Goal: Task Accomplishment & Management: Manage account settings

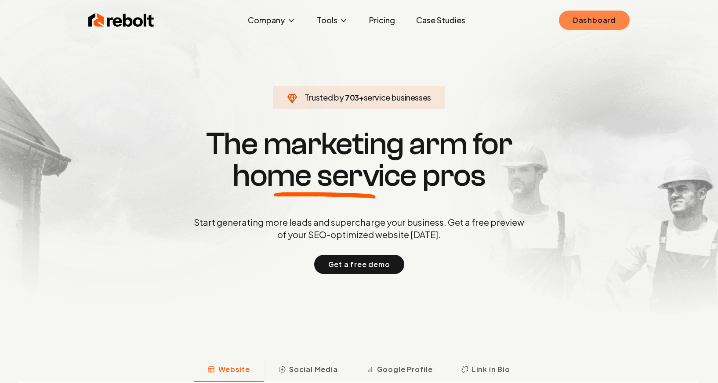
click at [614, 24] on link "Dashboard" at bounding box center [594, 20] width 71 height 19
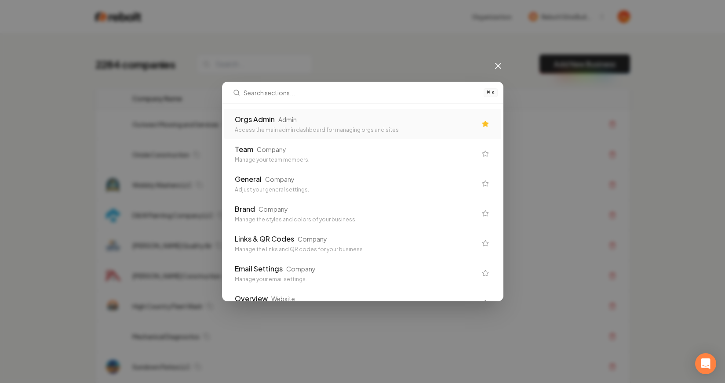
click at [501, 65] on icon at bounding box center [498, 66] width 11 height 11
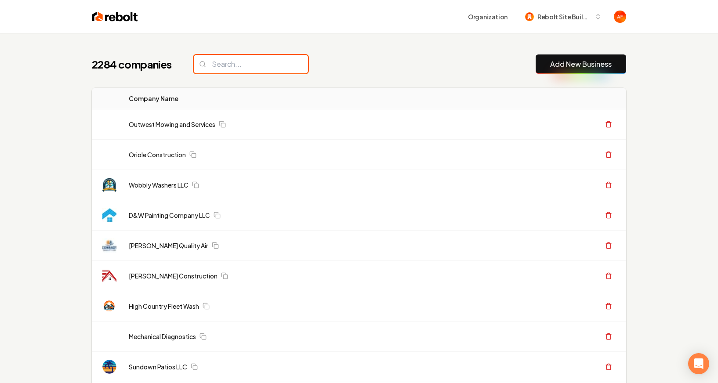
click at [237, 59] on input "search" at bounding box center [251, 64] width 114 height 18
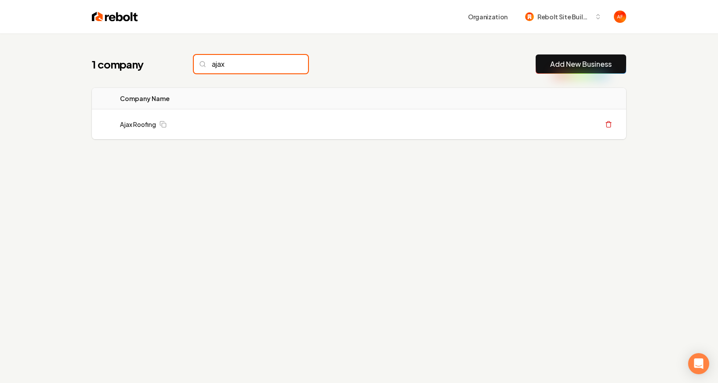
type input "ajax"
click at [283, 64] on input "ajax" at bounding box center [251, 64] width 114 height 18
type input "thousand"
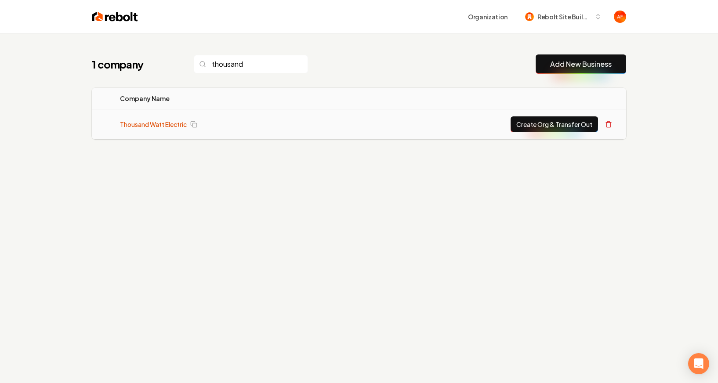
click at [158, 123] on link "Thousand Watt Electric" at bounding box center [153, 124] width 67 height 9
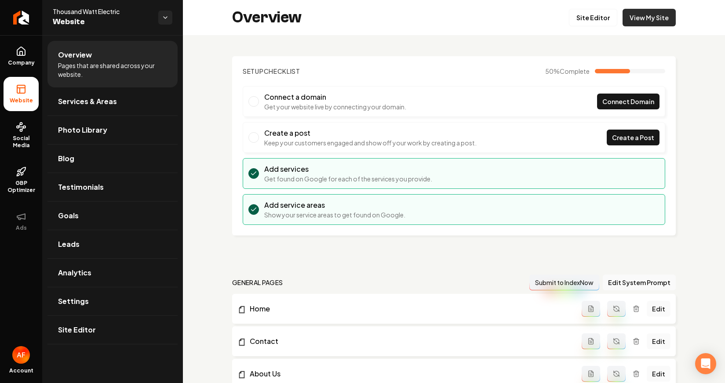
click at [626, 22] on link "View My Site" at bounding box center [648, 18] width 53 height 18
click at [16, 18] on icon "Return to dashboard" at bounding box center [21, 18] width 14 height 14
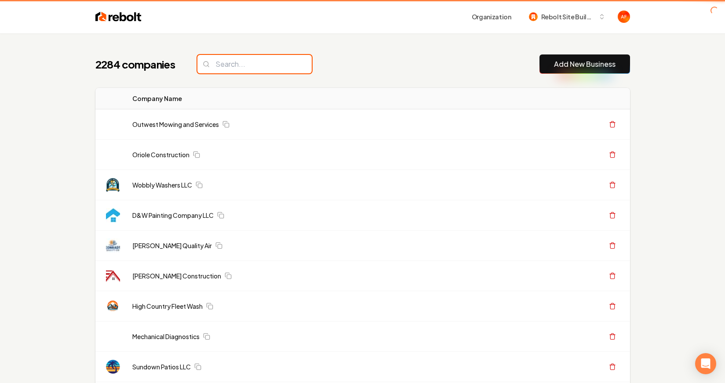
click at [210, 66] on input "search" at bounding box center [254, 64] width 114 height 18
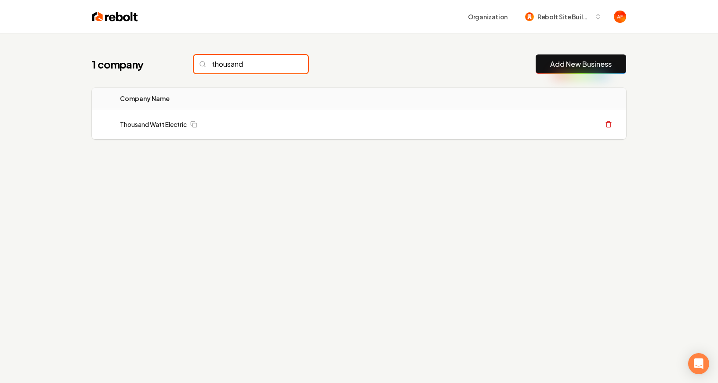
type input "thousand"
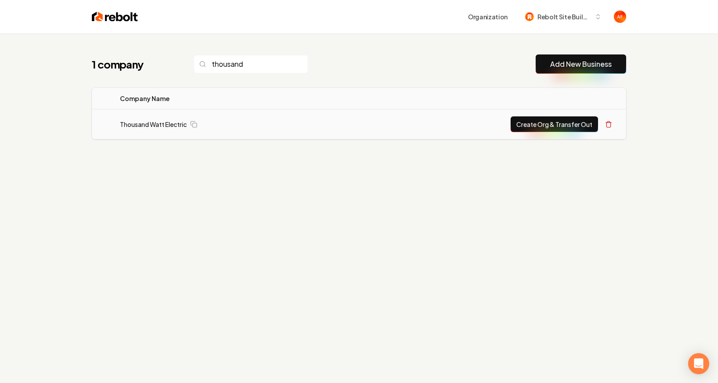
click at [549, 126] on button "Create Org & Transfer Out" at bounding box center [554, 124] width 87 height 16
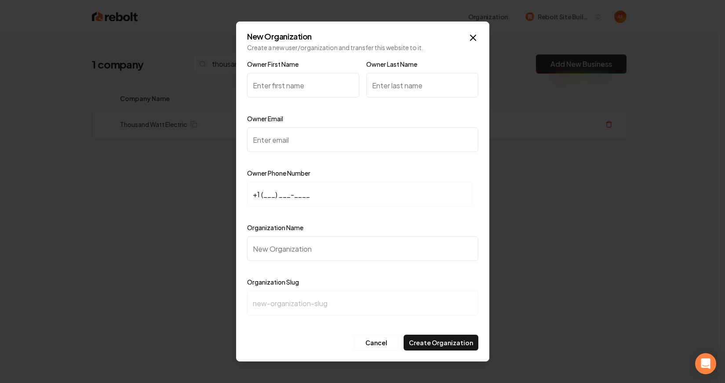
click at [282, 87] on input "Owner First Name" at bounding box center [303, 85] width 112 height 25
type input "Tim"
click at [472, 33] on icon "button" at bounding box center [473, 38] width 11 height 11
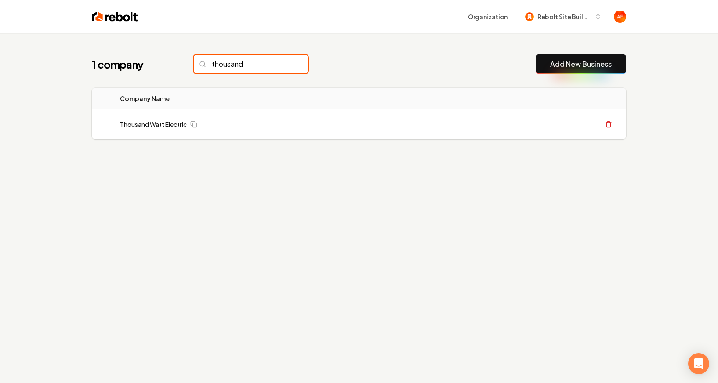
click at [254, 64] on input "thousand" at bounding box center [251, 64] width 114 height 18
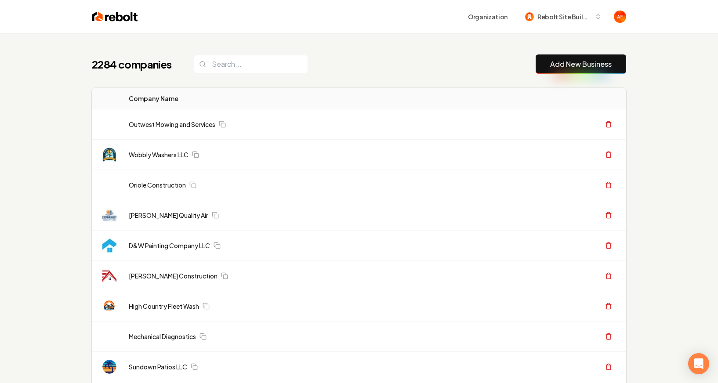
click at [336, 56] on div "2284 companies Add New Business" at bounding box center [359, 64] width 534 height 19
click at [249, 66] on input "search" at bounding box center [251, 64] width 114 height 18
type input "o"
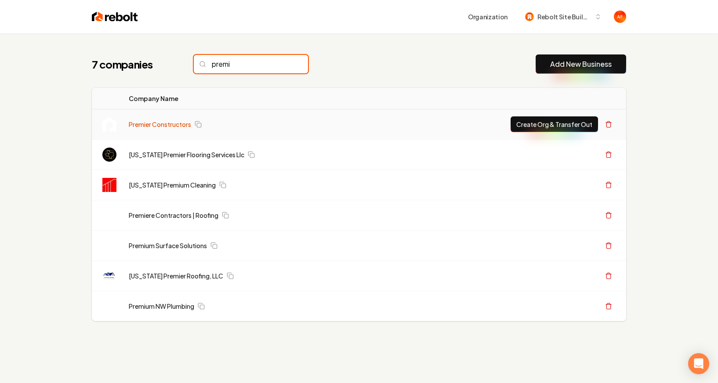
type input "premi"
click at [166, 125] on link "Premier Constructors" at bounding box center [160, 124] width 62 height 9
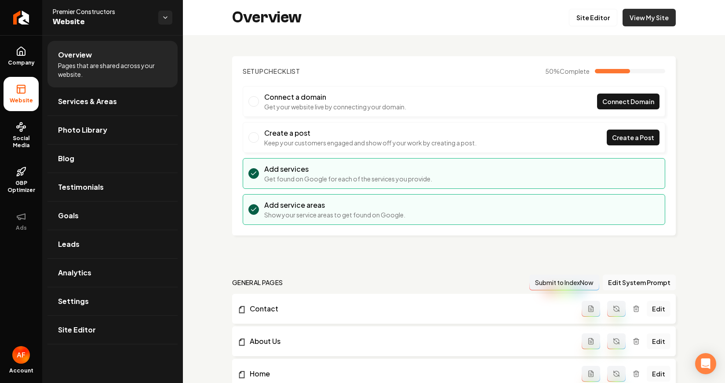
click at [634, 11] on link "View My Site" at bounding box center [648, 18] width 53 height 18
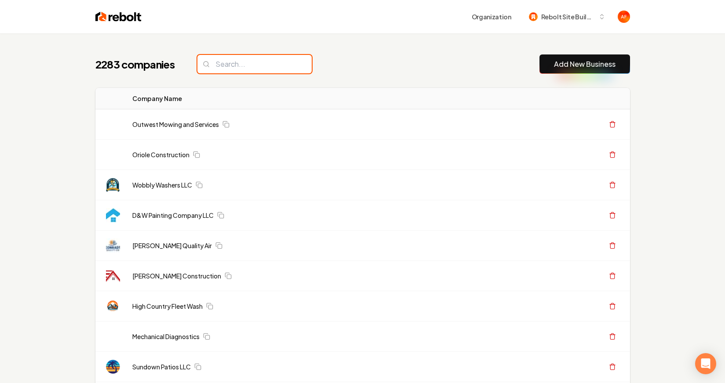
click at [247, 70] on input "search" at bounding box center [254, 64] width 114 height 18
paste input "Premiere Contracting"
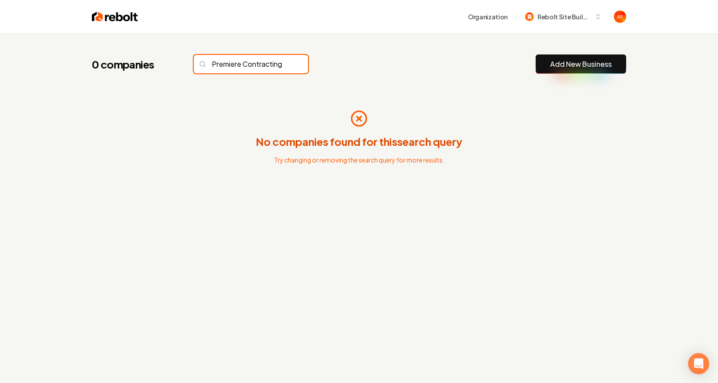
scroll to position [0, 4]
click at [254, 62] on input "Premiere Contracting" at bounding box center [251, 64] width 114 height 18
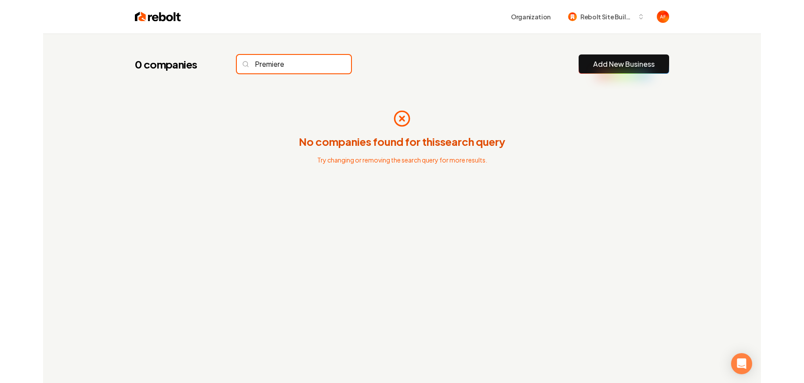
scroll to position [0, 0]
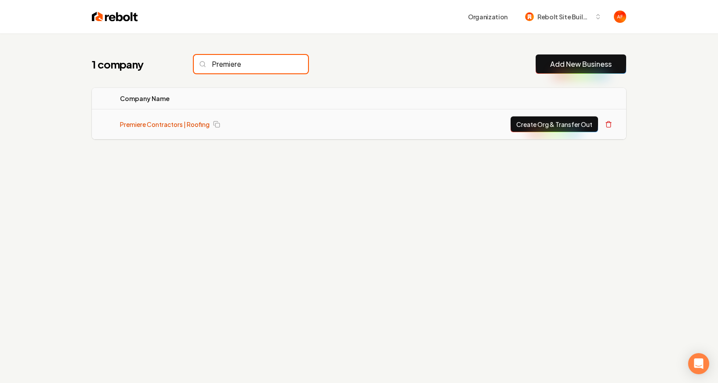
type input "Premiere"
click at [187, 122] on link "Premiere Contractors | Roofing" at bounding box center [165, 124] width 90 height 9
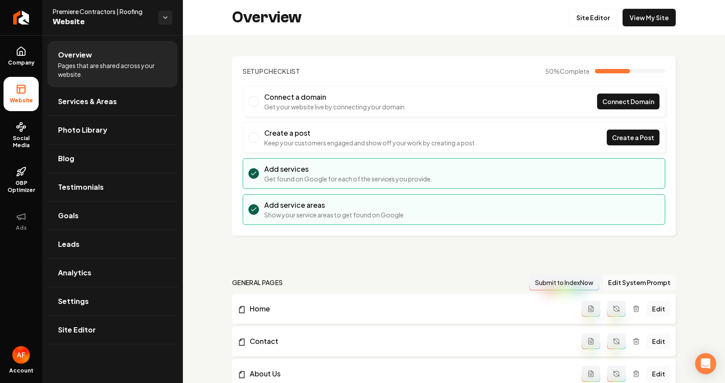
click at [646, 27] on div "Overview Site Editor View My Site" at bounding box center [454, 17] width 542 height 35
click at [646, 23] on link "View My Site" at bounding box center [648, 18] width 53 height 18
click at [25, 15] on icon "Return to dashboard" at bounding box center [21, 18] width 14 height 14
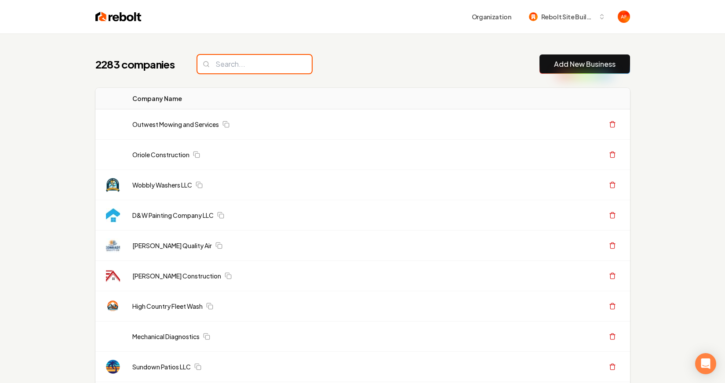
click at [245, 71] on input "search" at bounding box center [254, 64] width 114 height 18
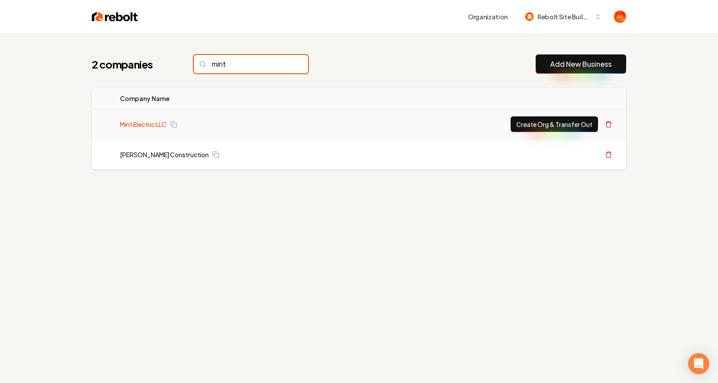
type input "mint"
click at [139, 120] on link "Mint Electric LLC" at bounding box center [143, 124] width 47 height 9
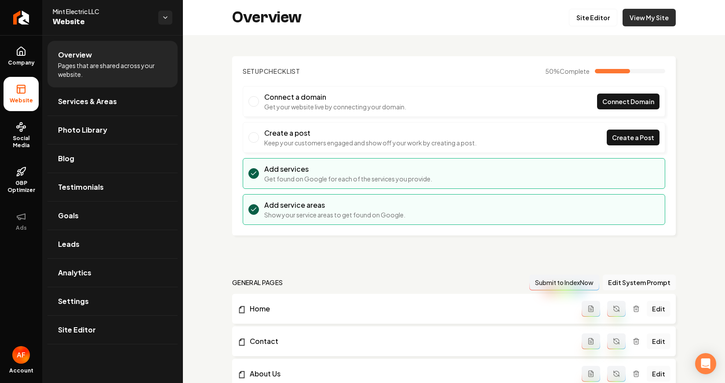
click at [638, 16] on link "View My Site" at bounding box center [648, 18] width 53 height 18
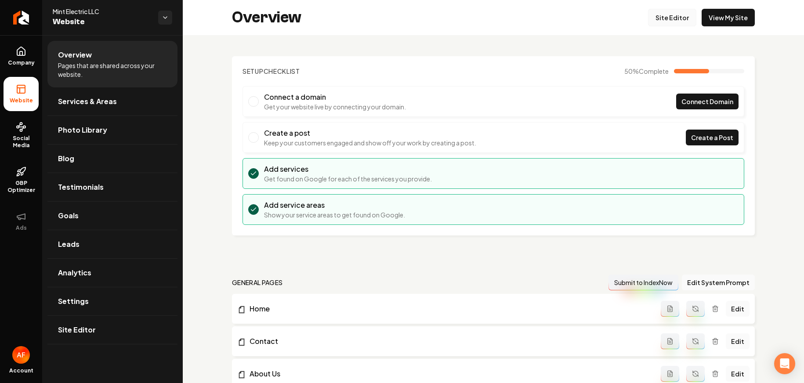
click at [669, 22] on link "Site Editor" at bounding box center [672, 18] width 48 height 18
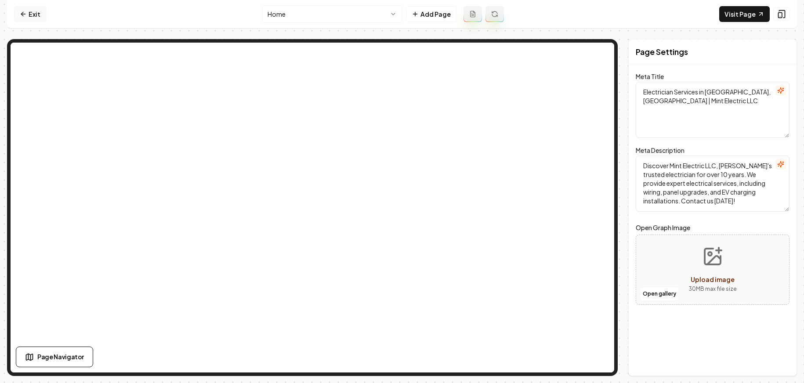
drag, startPoint x: 8, startPoint y: 12, endPoint x: 16, endPoint y: 12, distance: 7.9
click at [8, 12] on nav "Exit Home Add Page Visit Page" at bounding box center [402, 14] width 790 height 29
click at [17, 12] on link "Exit" at bounding box center [30, 14] width 32 height 16
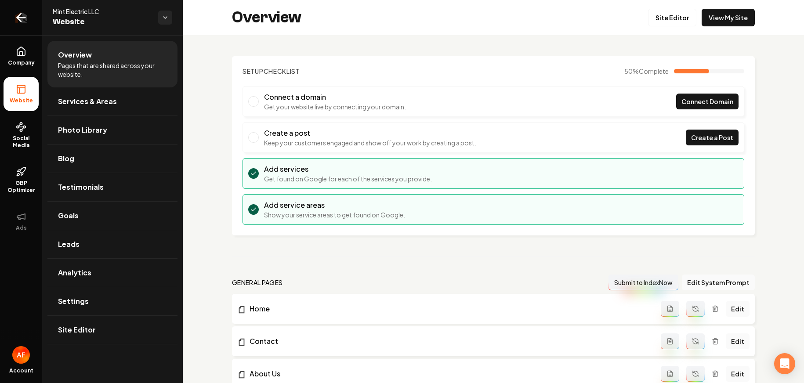
click at [23, 21] on icon "Return to dashboard" at bounding box center [21, 18] width 14 height 14
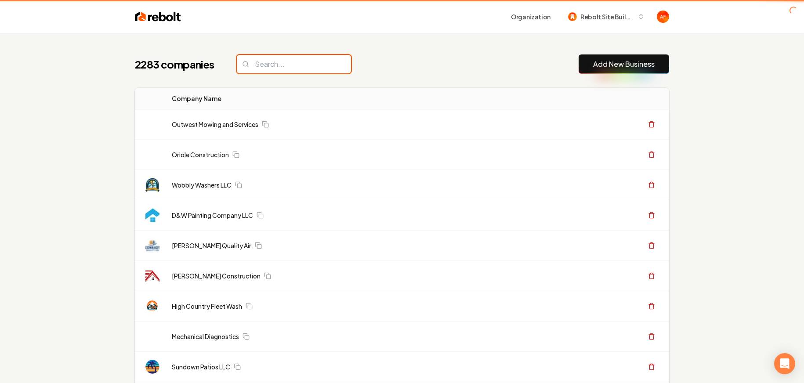
click at [283, 71] on input "search" at bounding box center [294, 64] width 114 height 18
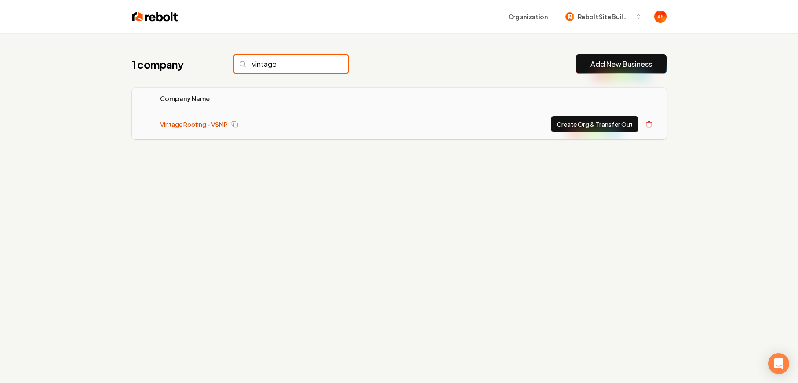
type input "vintage"
click at [203, 126] on link "Vintage Roofing - VSMP" at bounding box center [194, 124] width 68 height 9
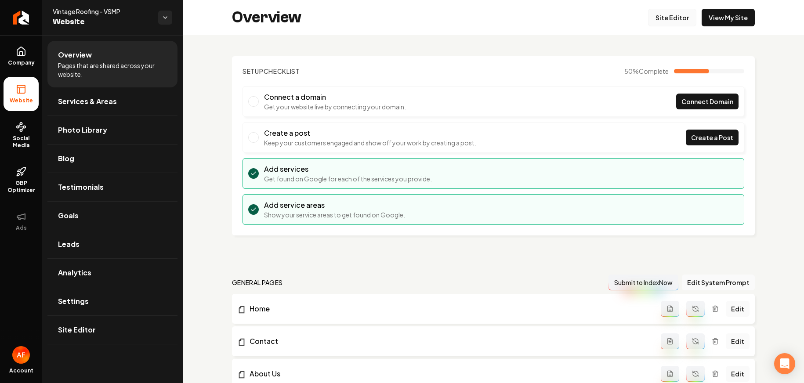
click at [678, 22] on link "Site Editor" at bounding box center [672, 18] width 48 height 18
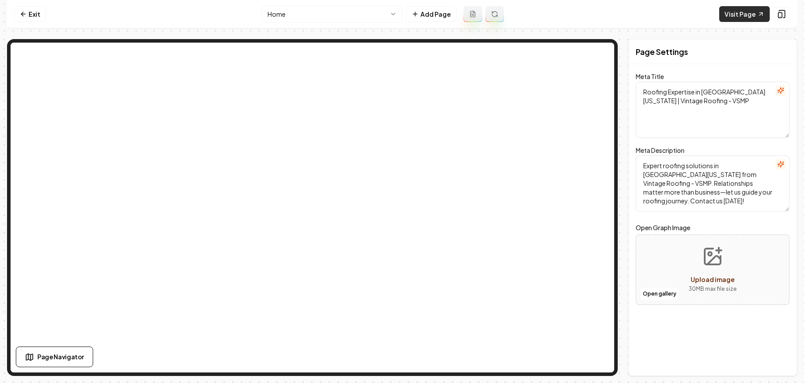
click at [718, 17] on link "Visit Page" at bounding box center [744, 14] width 51 height 16
click at [444, 11] on button "Add Page" at bounding box center [431, 14] width 51 height 16
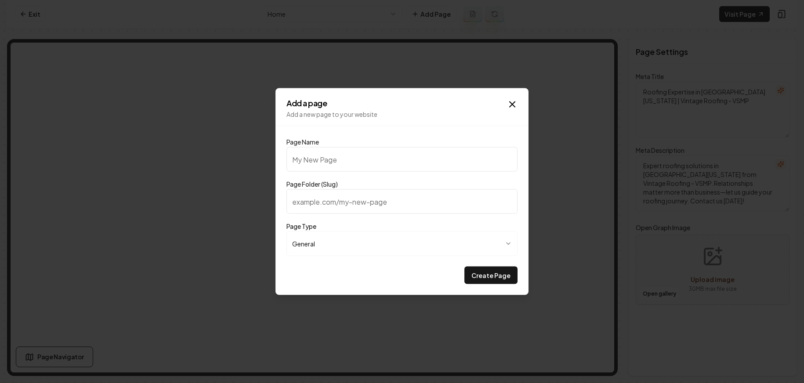
click at [410, 170] on input "Page Name" at bounding box center [402, 159] width 231 height 25
type input "O"
type input "o"
type input "Ou"
type input "ou"
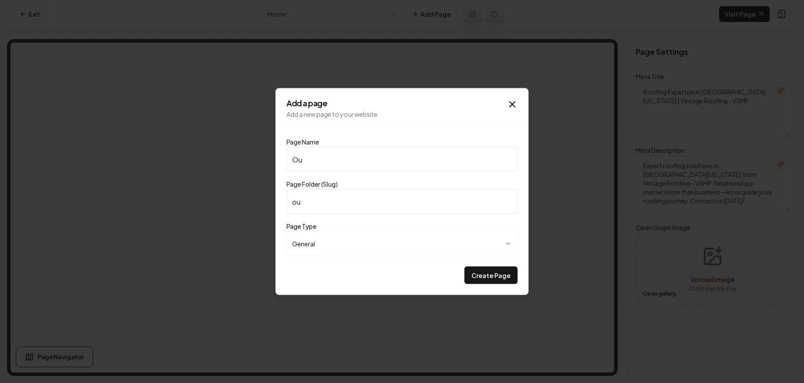
type input "Our"
type input "our"
type input "Our P"
type input "our-p"
type input "Our Pr"
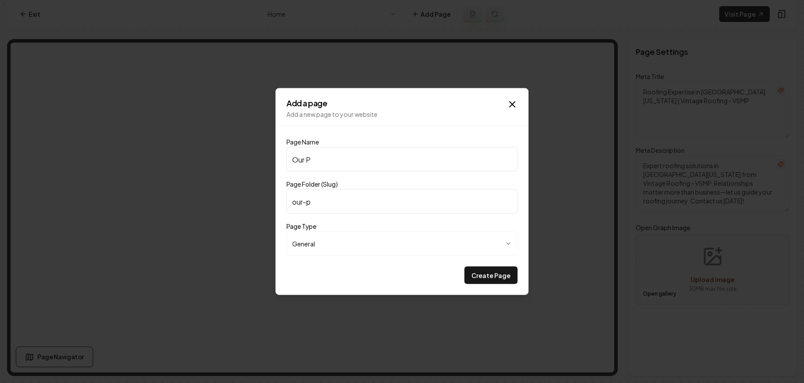
type input "our-pr"
type input "Our Pri"
type input "our-pri"
type input "Our Pric"
type input "our-pric"
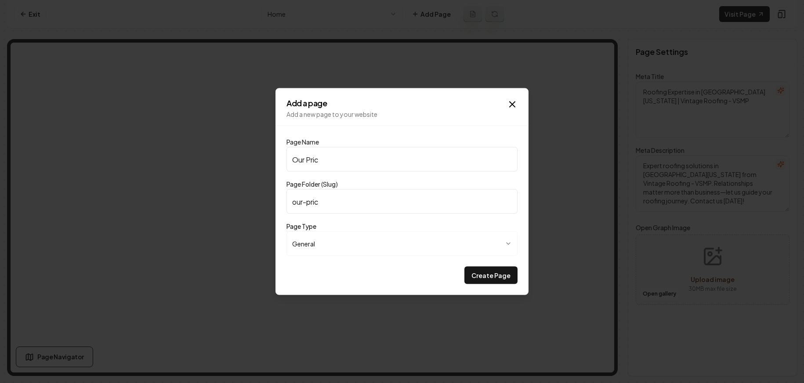
type input "Our Prici"
type input "our-prici"
type input "Our Pricin"
type input "our-pricin"
type input "Our Pricing"
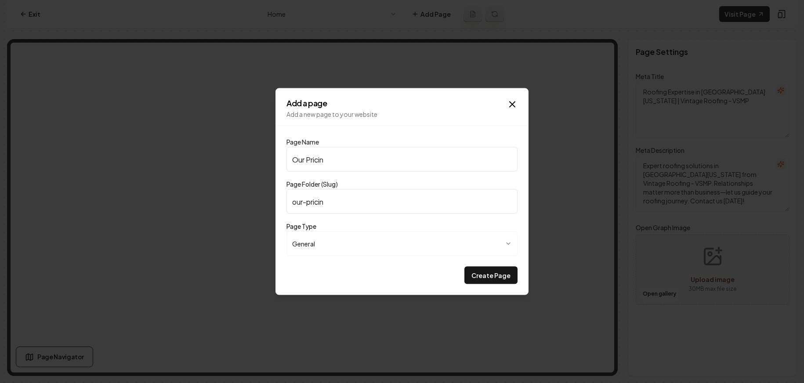
type input "our-pricing"
type input "Our Pricing"
click at [505, 276] on button "Create Page" at bounding box center [491, 276] width 53 height 18
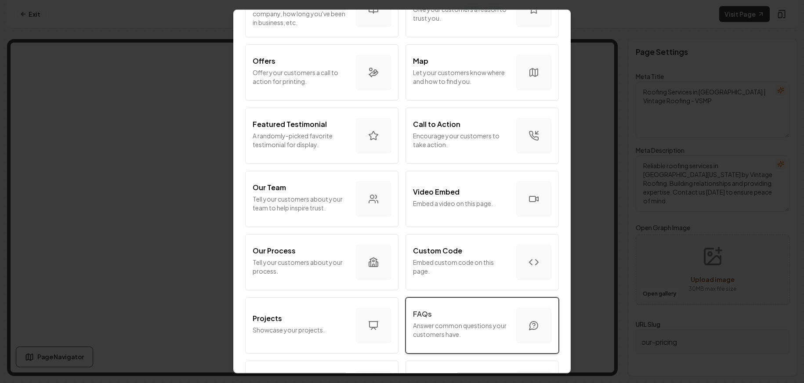
scroll to position [255, 0]
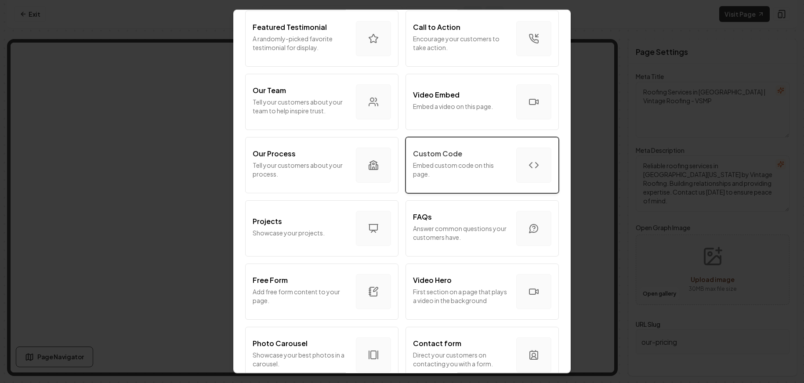
click at [477, 171] on p "Embed custom code on this page." at bounding box center [461, 170] width 96 height 18
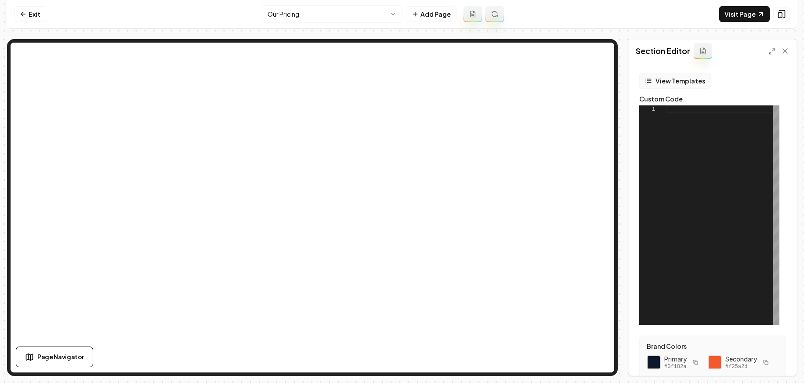
click at [663, 73] on button "View Templates" at bounding box center [676, 81] width 72 height 16
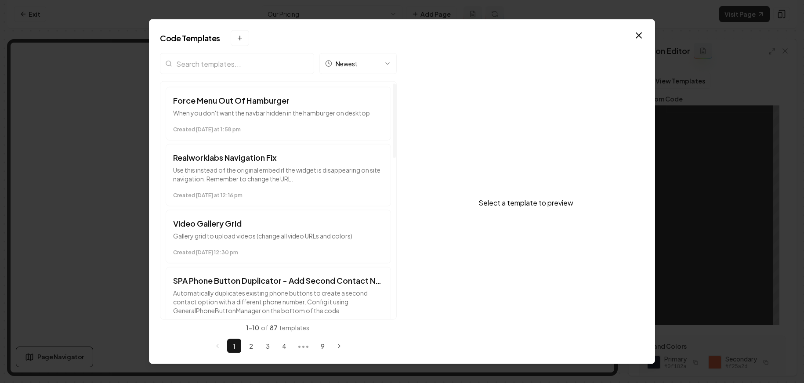
scroll to position [303, 0]
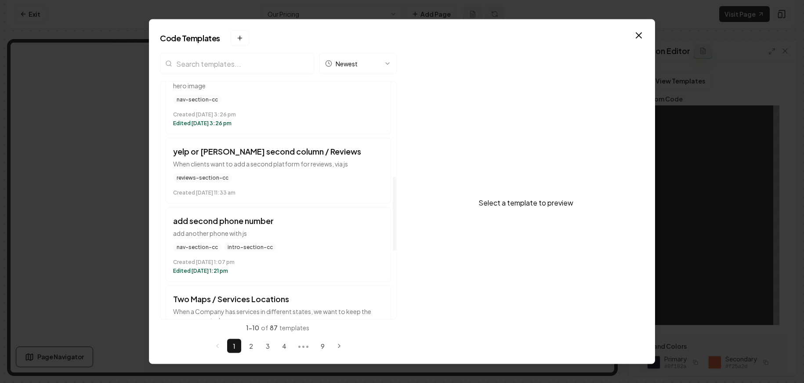
click at [226, 67] on input "search" at bounding box center [237, 63] width 154 height 21
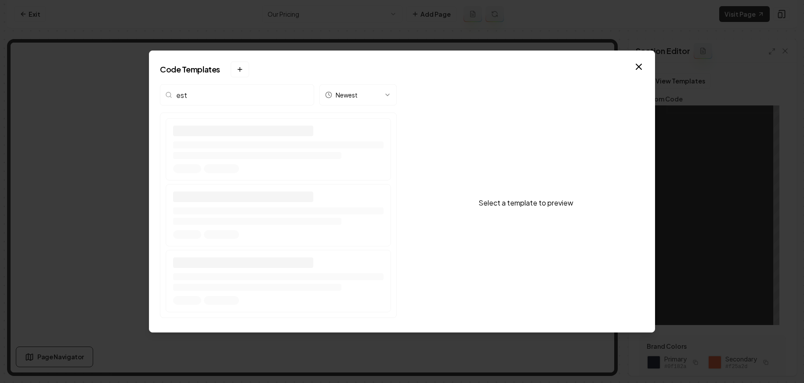
scroll to position [0, 0]
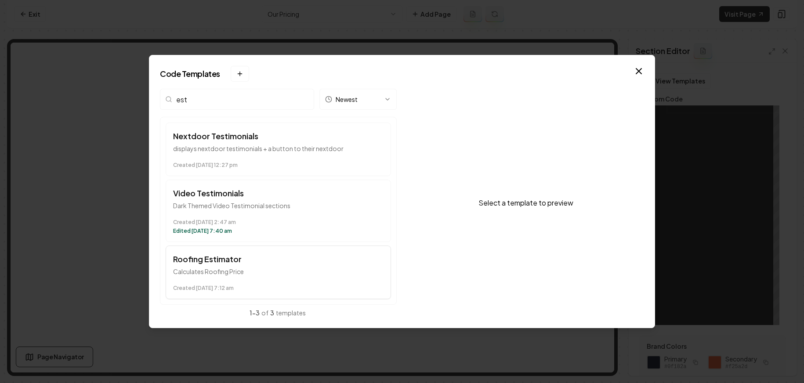
type input "est"
click at [222, 266] on button "Roofing Estimator Calculates Roofing Price Created February 14 at 7:12 am" at bounding box center [278, 273] width 225 height 54
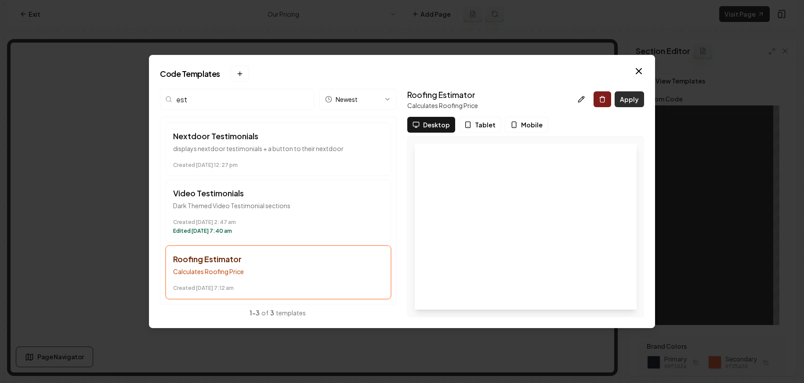
click at [635, 105] on button "Apply" at bounding box center [629, 99] width 29 height 16
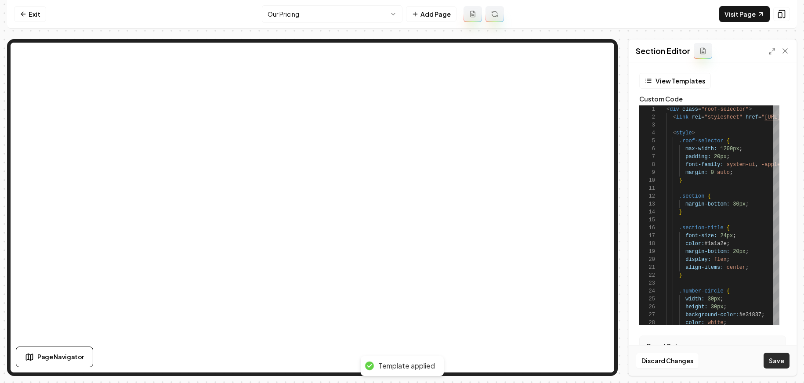
click at [718, 357] on button "Save" at bounding box center [777, 361] width 26 height 16
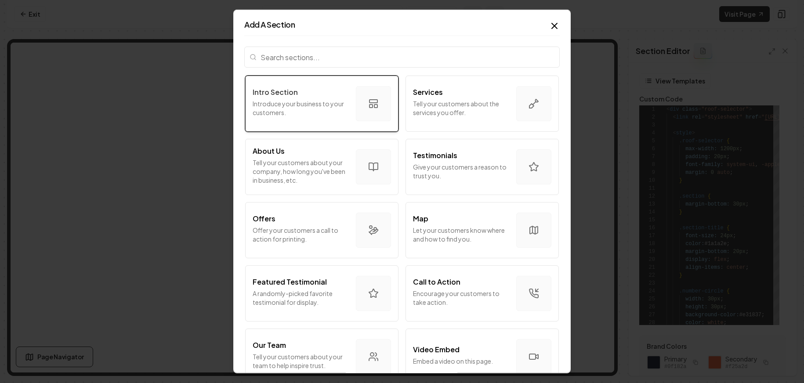
click at [283, 95] on p "Intro Section" at bounding box center [275, 92] width 45 height 11
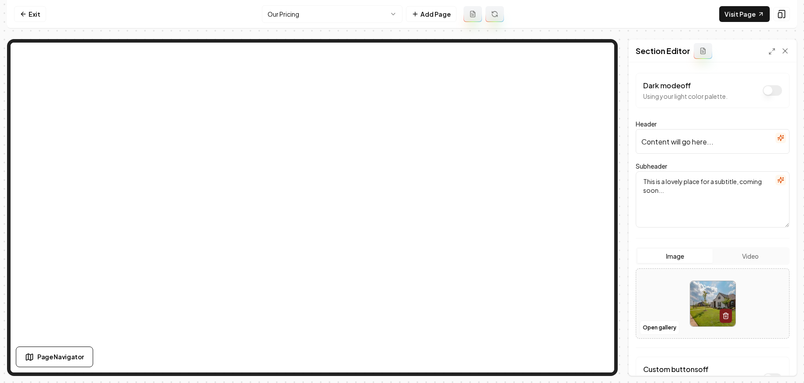
click at [718, 141] on icon "button" at bounding box center [781, 137] width 7 height 7
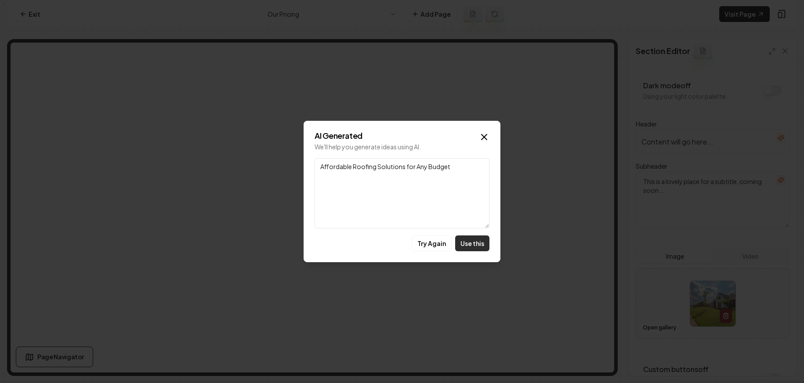
click at [473, 244] on button "Use this" at bounding box center [472, 244] width 34 height 16
type input "Affordable Roofing Solutions for Any Budget"
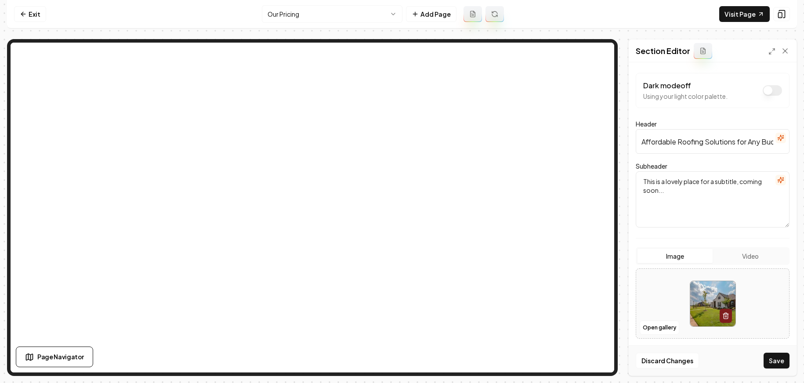
click at [718, 176] on button "button" at bounding box center [781, 180] width 11 height 11
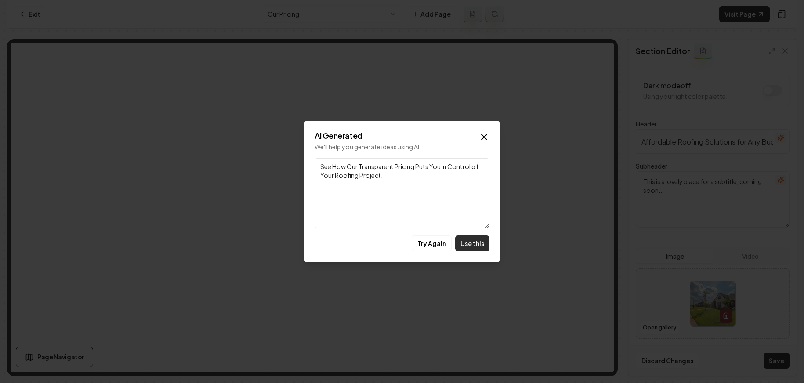
click at [480, 249] on button "Use this" at bounding box center [472, 244] width 34 height 16
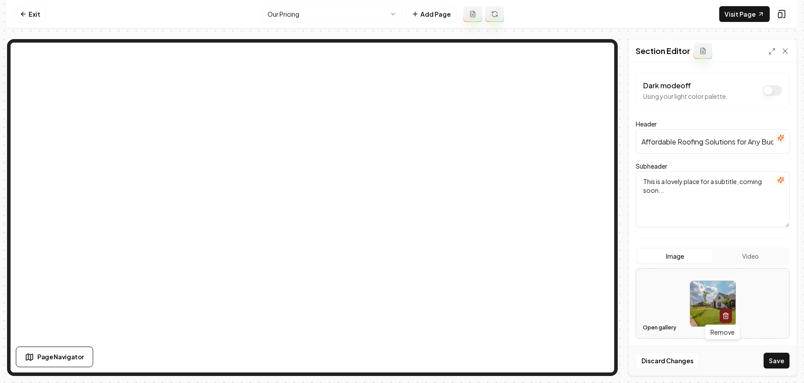
click at [668, 326] on button "Open gallery" at bounding box center [660, 328] width 40 height 14
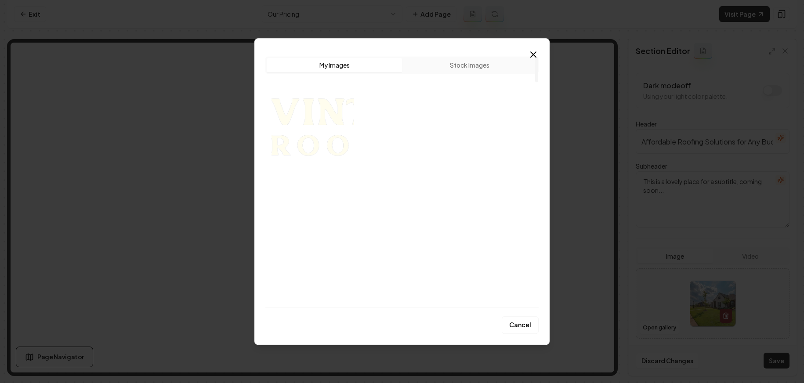
click at [506, 218] on img "Select image image_67e17c0a432c4764167cd133.jpeg" at bounding box center [492, 207] width 82 height 77
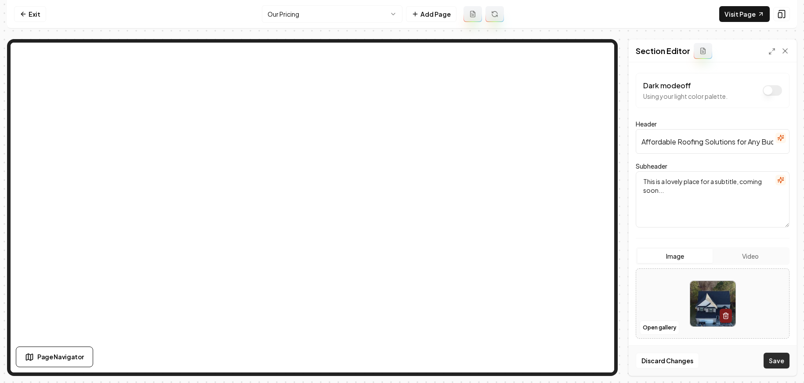
click at [718, 356] on button "Save" at bounding box center [777, 361] width 26 height 16
click at [32, 13] on link "Exit" at bounding box center [30, 14] width 32 height 16
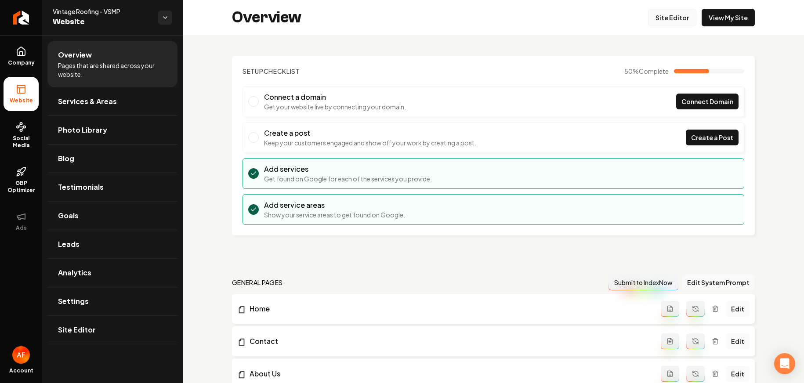
click at [685, 19] on link "Site Editor" at bounding box center [672, 18] width 48 height 18
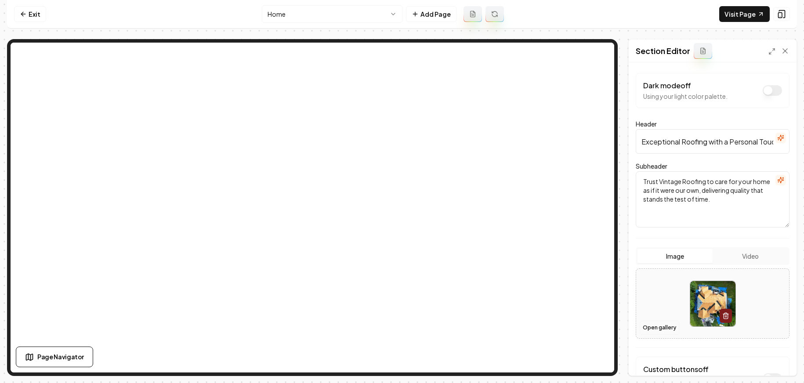
click at [665, 325] on button "Open gallery" at bounding box center [660, 328] width 40 height 14
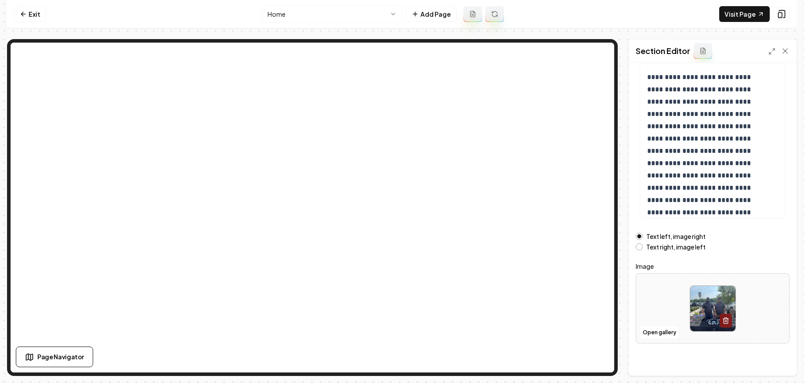
scroll to position [91, 0]
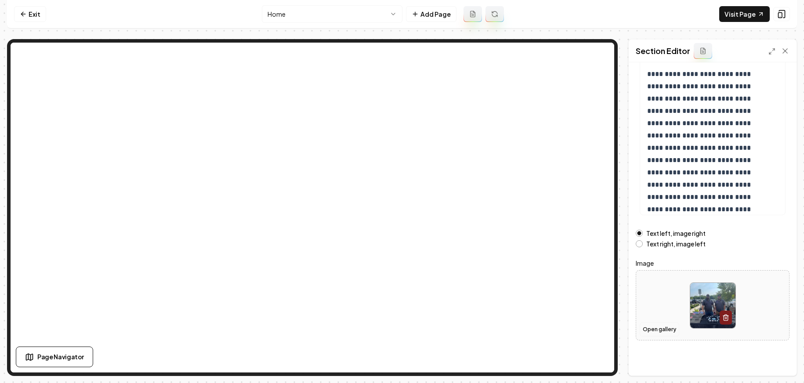
click at [655, 334] on button "Open gallery" at bounding box center [660, 330] width 40 height 14
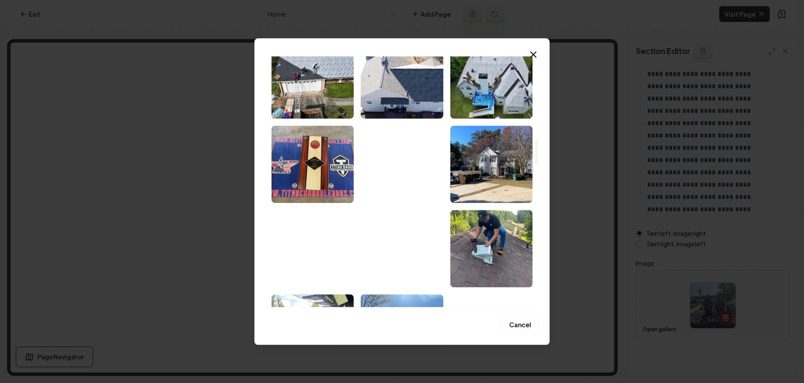
scroll to position [997, 0]
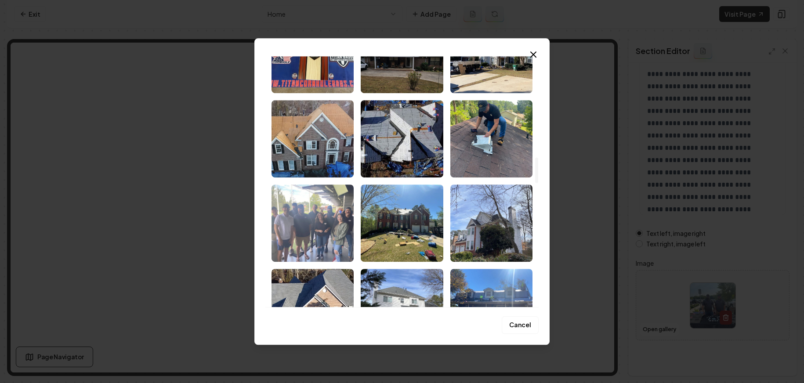
click at [334, 208] on img "Select image image_67e17c0a432c4764167cd08c.jpeg" at bounding box center [313, 223] width 82 height 77
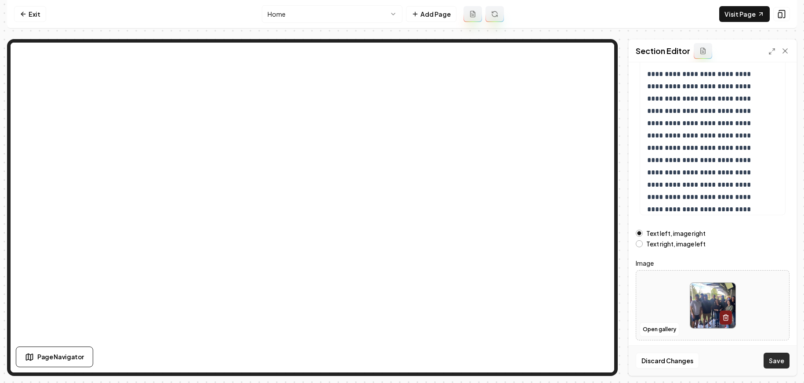
click at [718, 354] on button "Save" at bounding box center [777, 361] width 26 height 16
click at [718, 359] on button "Save" at bounding box center [777, 361] width 26 height 16
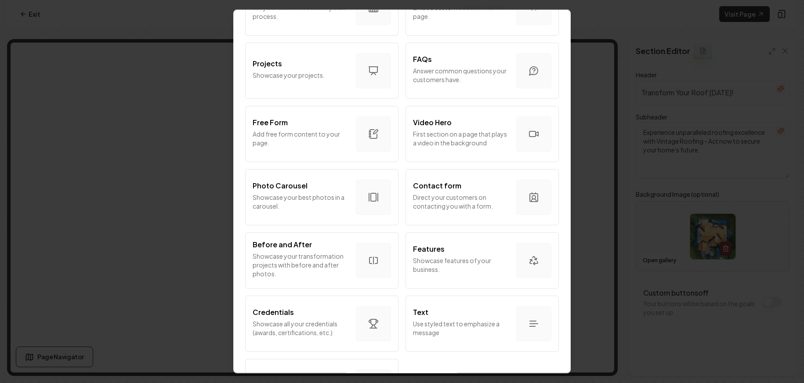
scroll to position [465, 0]
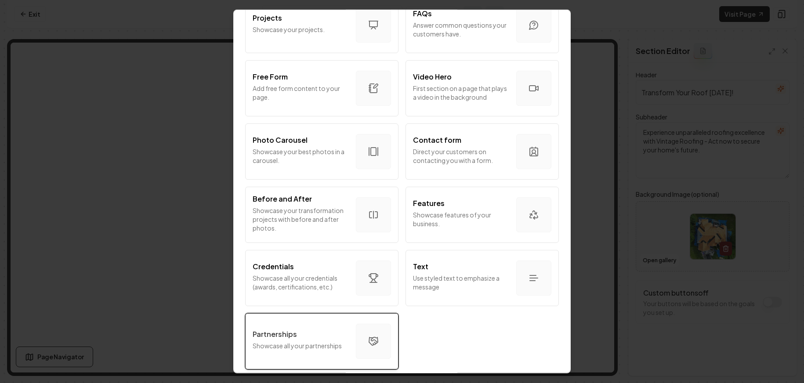
click at [339, 313] on button "Partnerships Showcase all your partnerships" at bounding box center [321, 341] width 153 height 56
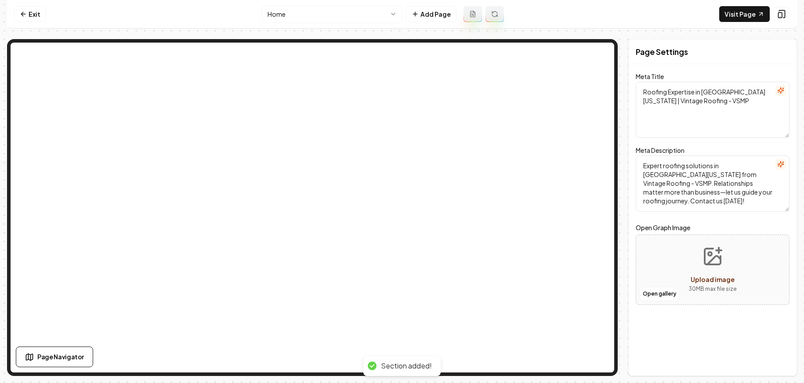
click at [694, 183] on textarea "Expert roofing solutions in North Georgia from Vintage Roofing - VSMP. Relation…" at bounding box center [713, 184] width 154 height 56
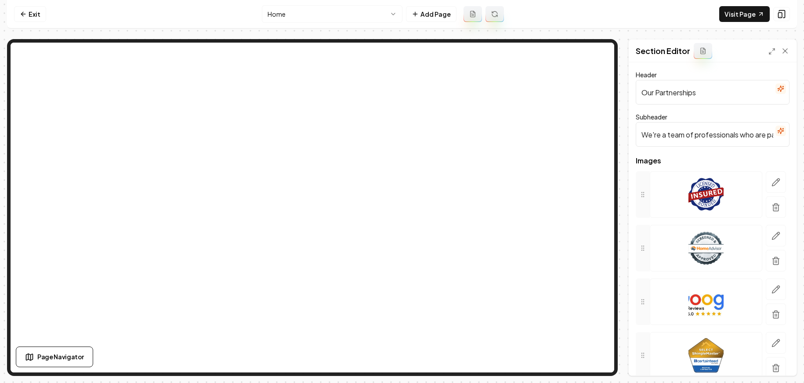
click at [699, 94] on input "Our Partnerships" at bounding box center [713, 92] width 154 height 25
type input "Brands We Trust"
click at [718, 139] on input "We're a team of professionals who are passionate about what we do." at bounding box center [713, 134] width 154 height 25
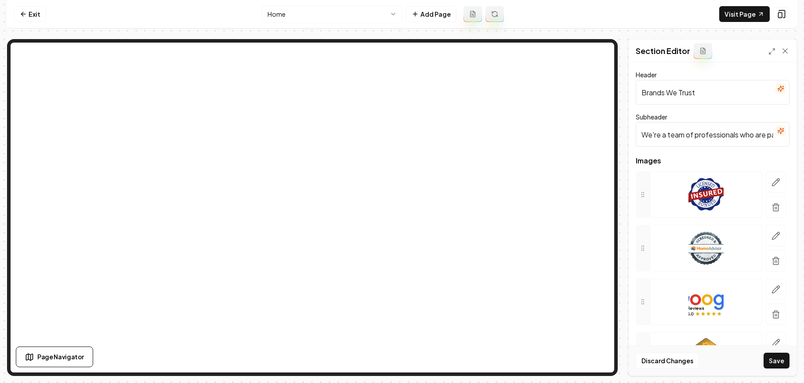
click at [718, 139] on input "We're a team of professionals who are passionate about what we do." at bounding box center [713, 134] width 154 height 25
click at [718, 175] on button "button" at bounding box center [776, 182] width 20 height 22
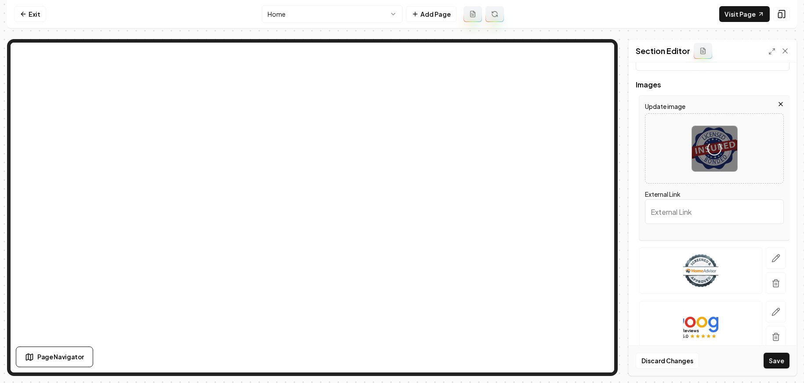
scroll to position [165, 0]
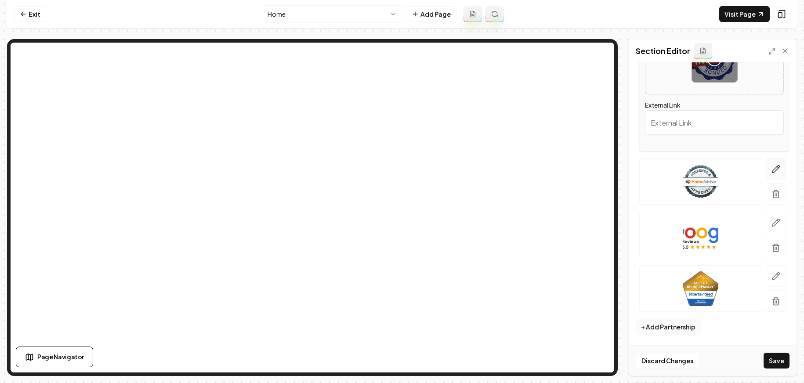
click at [718, 166] on button "button" at bounding box center [776, 169] width 20 height 22
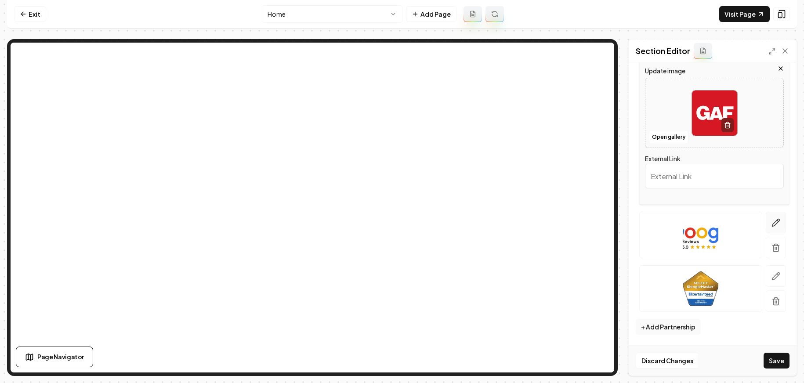
click at [718, 224] on icon "button" at bounding box center [776, 222] width 7 height 7
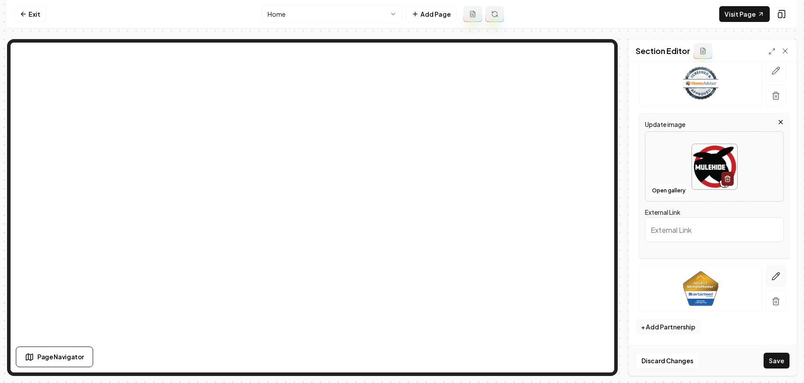
click at [718, 277] on icon "button" at bounding box center [776, 276] width 9 height 9
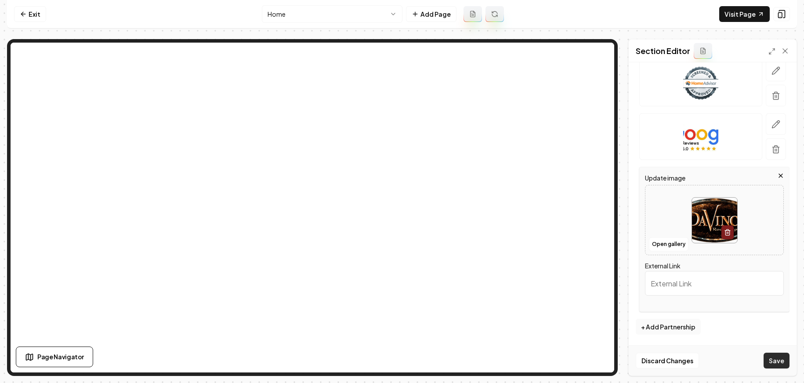
click at [718, 362] on button "Save" at bounding box center [777, 361] width 26 height 16
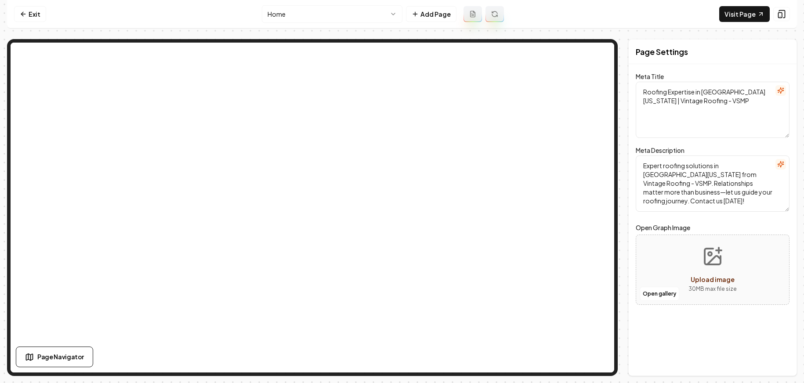
scroll to position [0, 0]
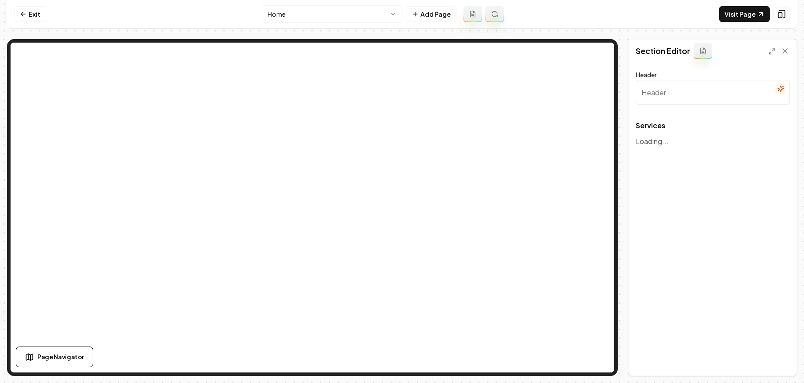
type input "Our Expert Roofing Services"
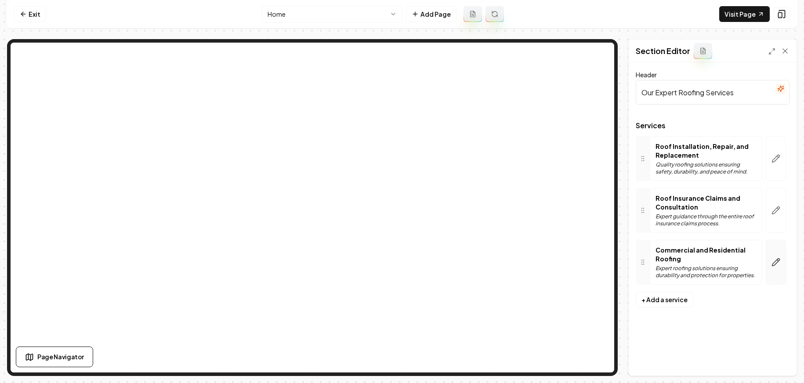
click at [718, 258] on icon "button" at bounding box center [776, 262] width 9 height 9
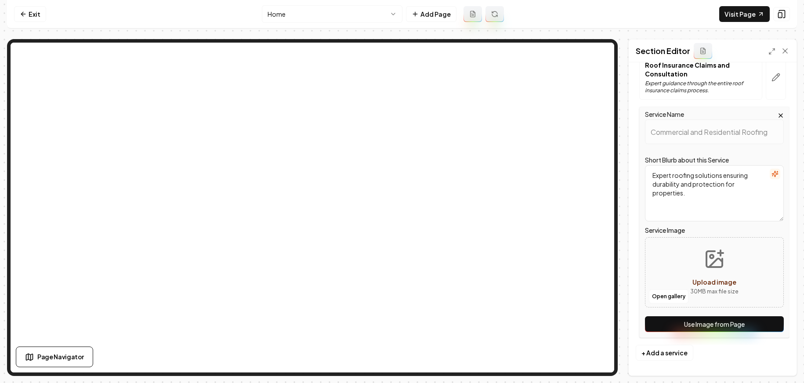
scroll to position [136, 0]
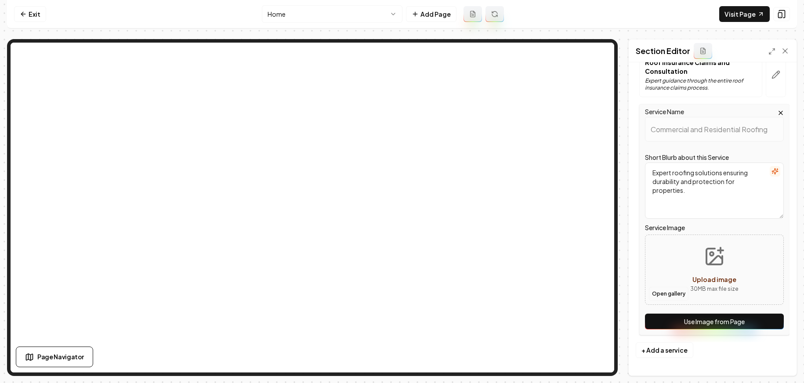
click at [660, 299] on button "Open gallery" at bounding box center [669, 294] width 40 height 14
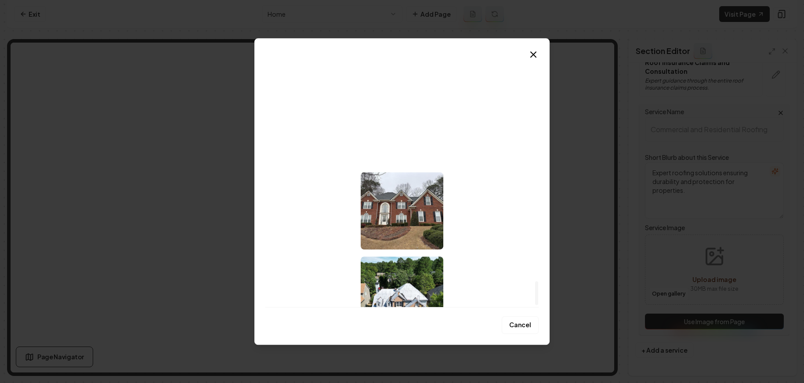
scroll to position [2390, 0]
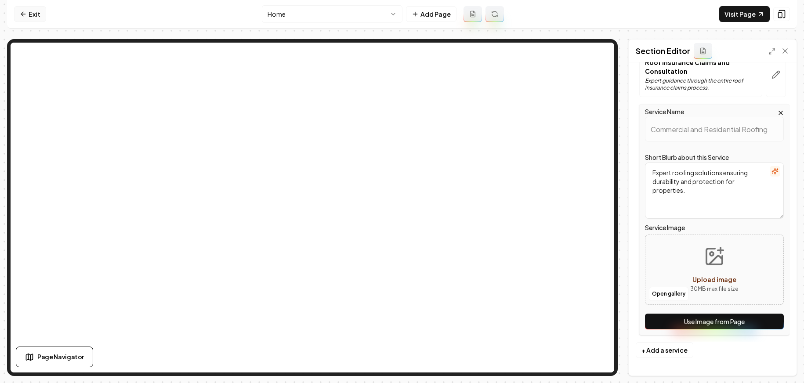
click at [41, 10] on link "Exit" at bounding box center [30, 14] width 32 height 16
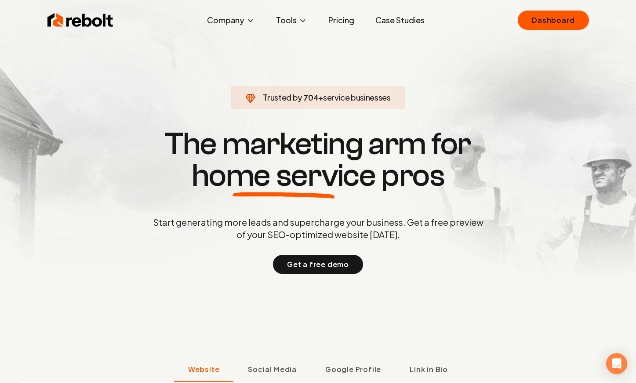
click at [395, 23] on link "Case Studies" at bounding box center [399, 20] width 63 height 18
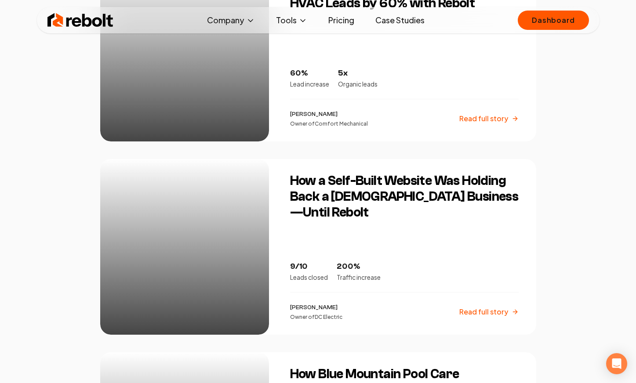
scroll to position [881, 0]
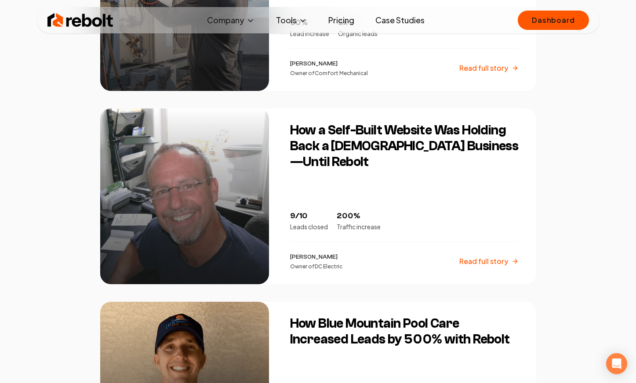
click at [380, 177] on div "How a Self-Built Website Was Holding Back a 22-Year-Old Business—Until Rebolt 9…" at bounding box center [408, 197] width 257 height 176
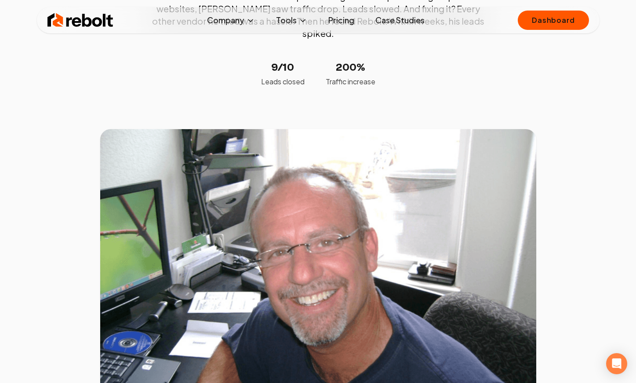
scroll to position [261, 0]
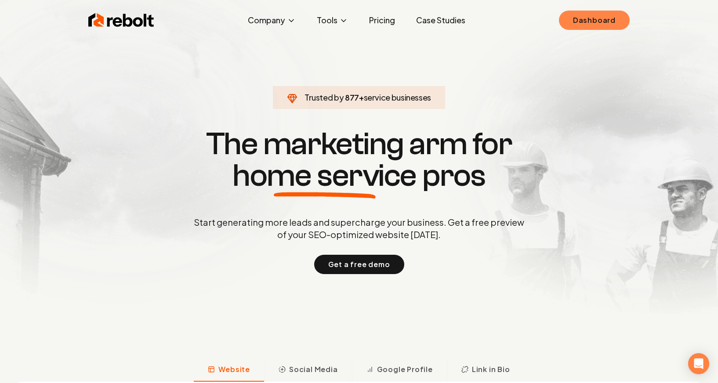
click at [593, 21] on link "Dashboard" at bounding box center [594, 20] width 71 height 19
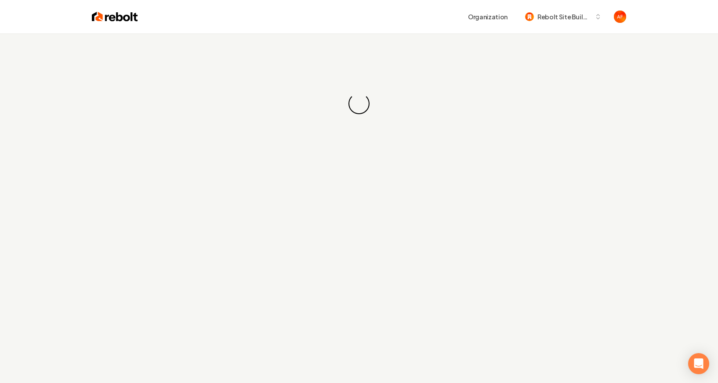
click at [110, 15] on img at bounding box center [115, 17] width 46 height 12
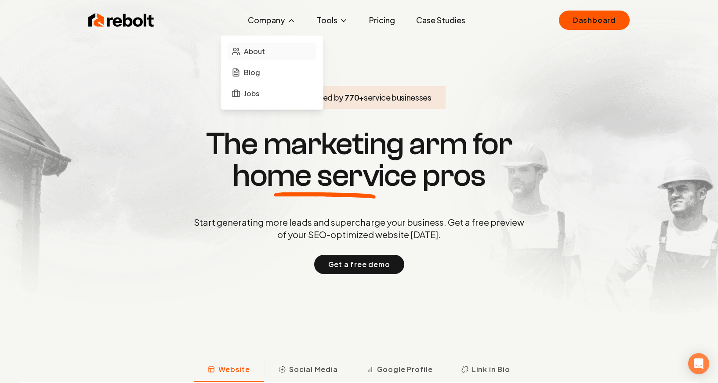
click at [256, 47] on span "About" at bounding box center [254, 51] width 21 height 11
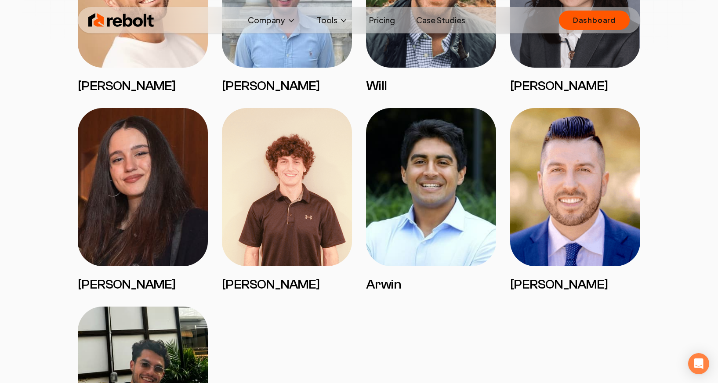
scroll to position [1456, 0]
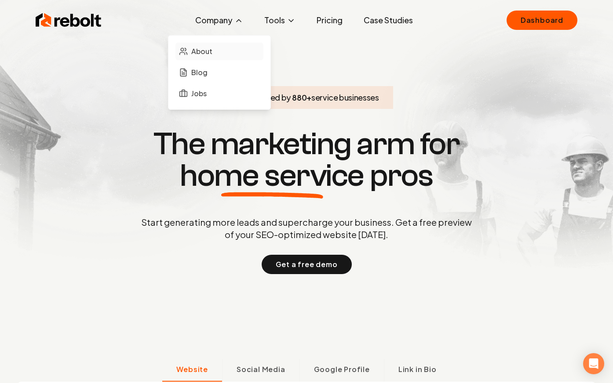
click at [211, 45] on link "About" at bounding box center [219, 52] width 88 height 18
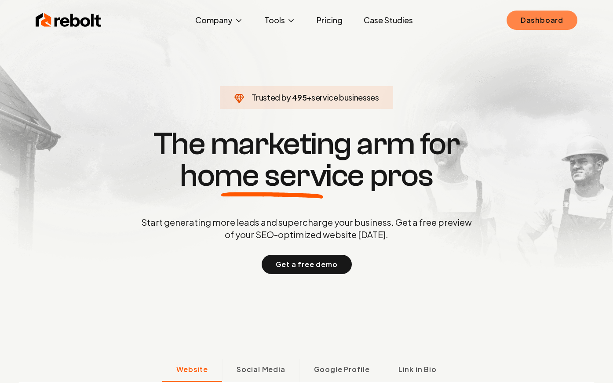
click at [538, 15] on link "Dashboard" at bounding box center [541, 20] width 71 height 19
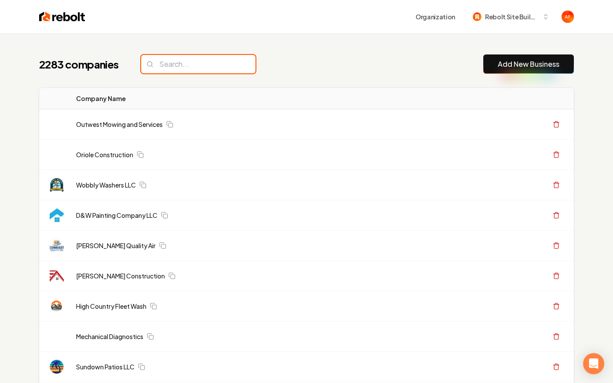
click at [195, 60] on input "search" at bounding box center [198, 64] width 114 height 18
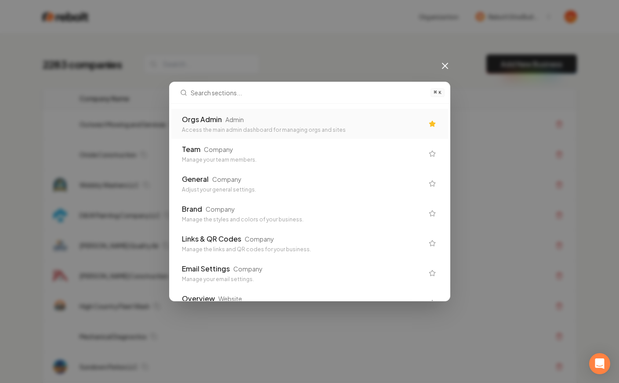
click at [296, 123] on div "Orgs Admin Admin" at bounding box center [303, 119] width 242 height 11
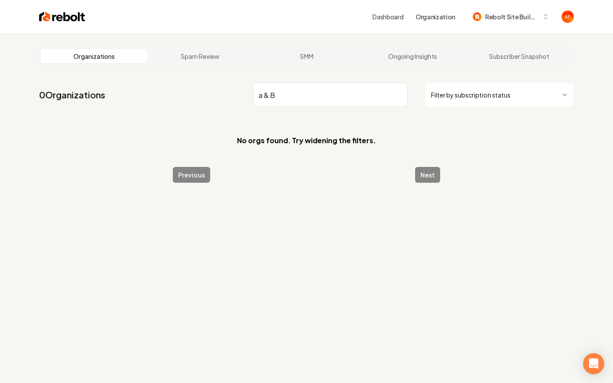
click at [273, 93] on input "a & B" at bounding box center [330, 95] width 155 height 25
click at [272, 94] on input "a & B" at bounding box center [330, 95] width 155 height 25
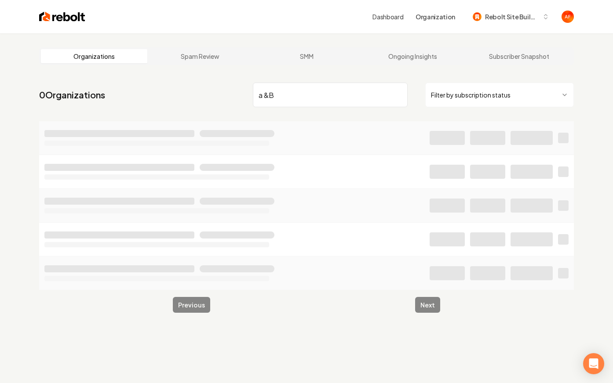
click at [265, 94] on input "a &B" at bounding box center [330, 95] width 155 height 25
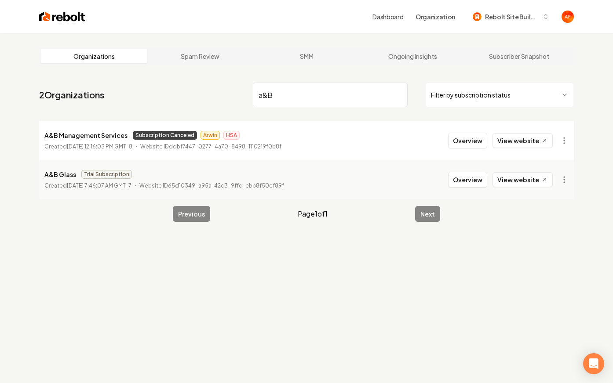
drag, startPoint x: 274, startPoint y: 94, endPoint x: 240, endPoint y: 96, distance: 34.4
click at [240, 96] on nav "2 Organizations a&B Filter by subscription status" at bounding box center [306, 98] width 534 height 39
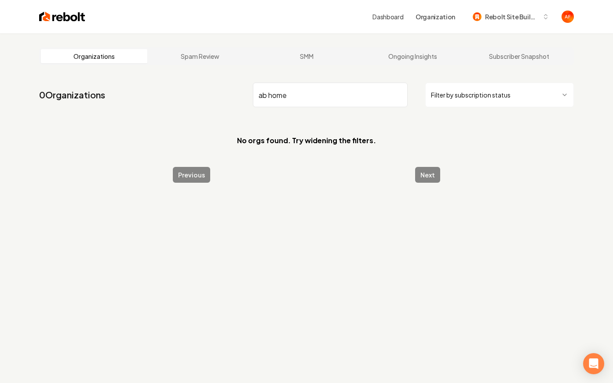
type input "ab home"
click at [49, 14] on div "Dashboard Organization Rebolt Site Builder" at bounding box center [306, 16] width 563 height 33
click at [47, 18] on img at bounding box center [62, 17] width 46 height 12
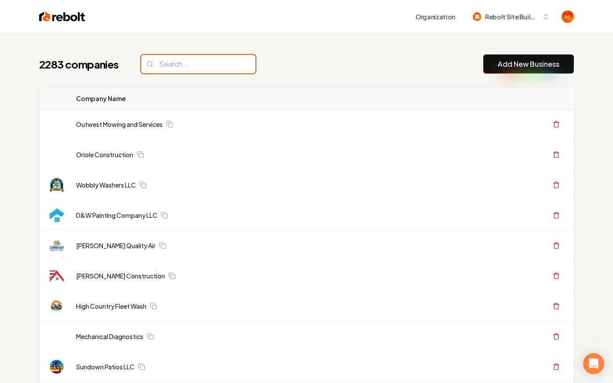
click at [188, 58] on input "search" at bounding box center [198, 64] width 114 height 18
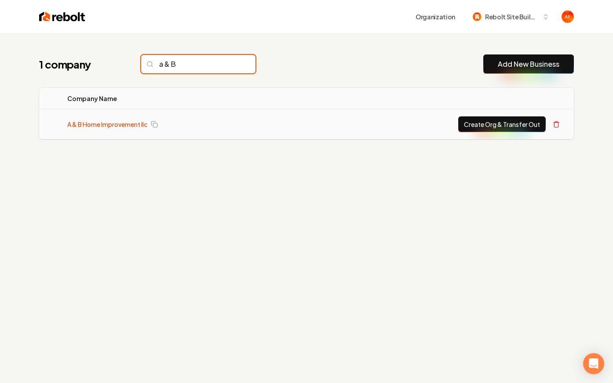
type input "a & B"
click at [131, 121] on link "A & B Home Improvement llc" at bounding box center [107, 124] width 80 height 9
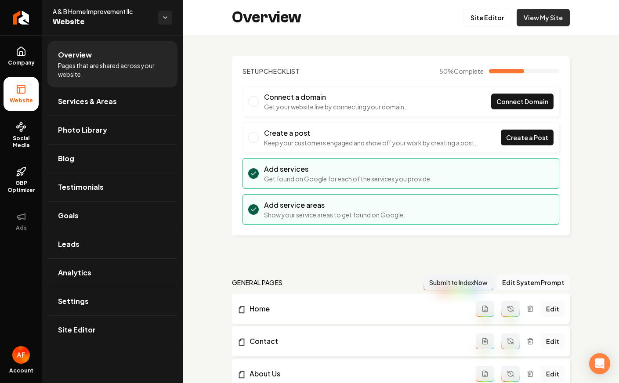
click at [529, 17] on link "View My Site" at bounding box center [543, 18] width 53 height 18
click at [3, 57] on ul "Company Website Social Media GBP Optimizer Ads" at bounding box center [21, 138] width 42 height 207
click at [21, 55] on icon at bounding box center [21, 51] width 11 height 11
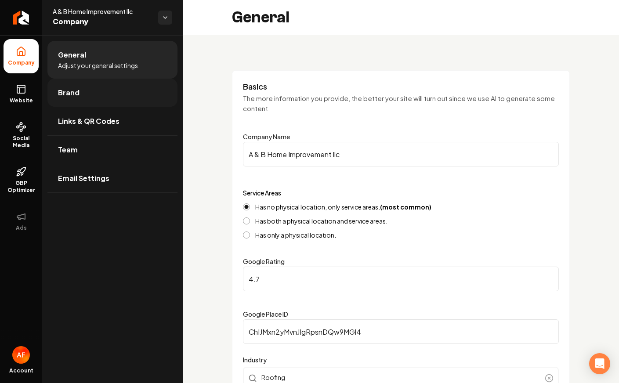
click at [88, 99] on link "Brand" at bounding box center [112, 93] width 130 height 28
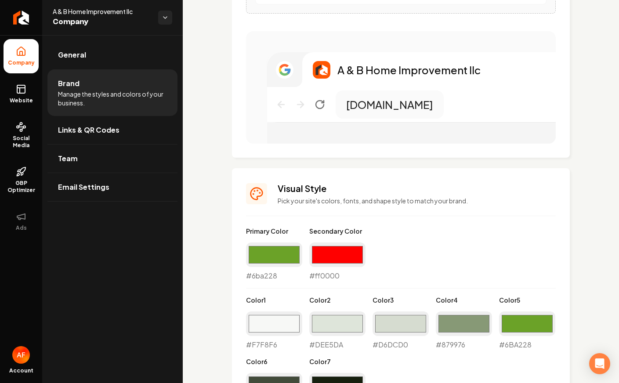
scroll to position [511, 0]
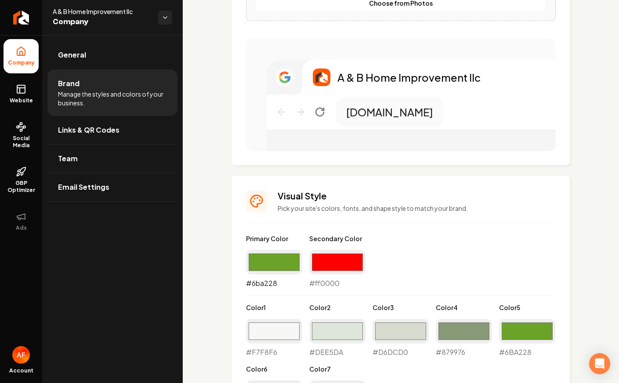
click at [273, 266] on input "#6ba228" at bounding box center [274, 262] width 56 height 25
type input "#000000"
click at [420, 238] on div "Primary Color #000000 #000000 Secondary Color #ff0000 #ff0000 Color 1 #f7f8f6 #…" at bounding box center [401, 326] width 310 height 185
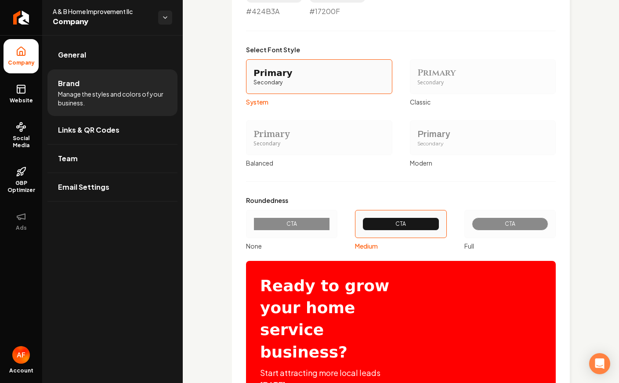
scroll to position [1021, 0]
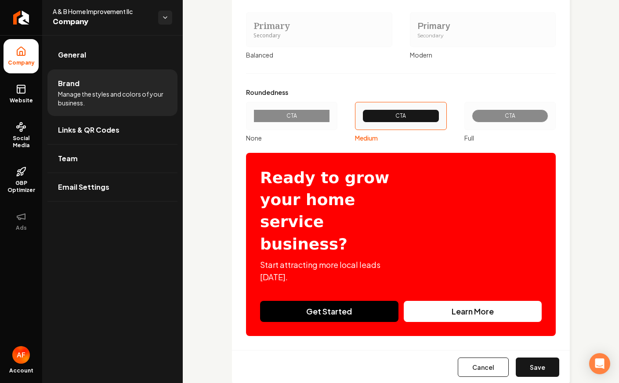
click at [511, 130] on label "CTA Full" at bounding box center [510, 122] width 91 height 40
click at [471, 120] on button "CTA Full" at bounding box center [467, 116] width 7 height 7
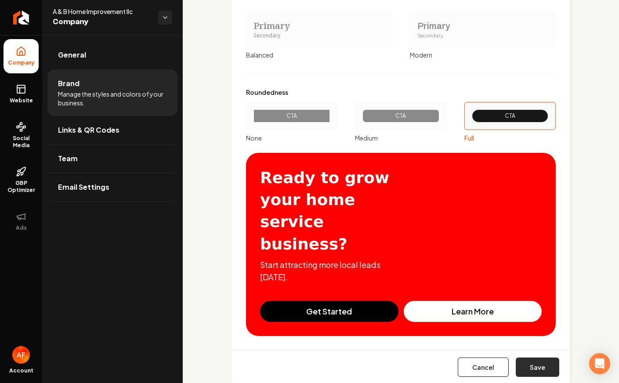
click at [543, 358] on button "Save" at bounding box center [538, 367] width 44 height 19
type input "#f7f8f6"
type input "#dee5da"
type input "#d6dcd0"
type input "#6ba228"
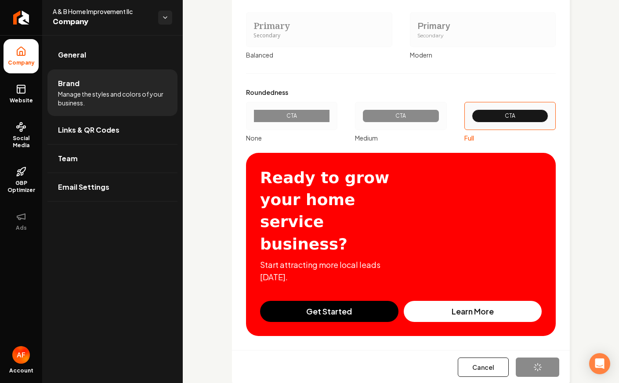
type input "#424b3a"
type input "#17200f"
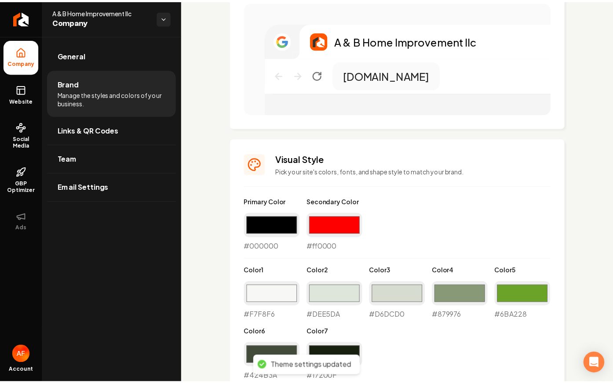
scroll to position [0, 0]
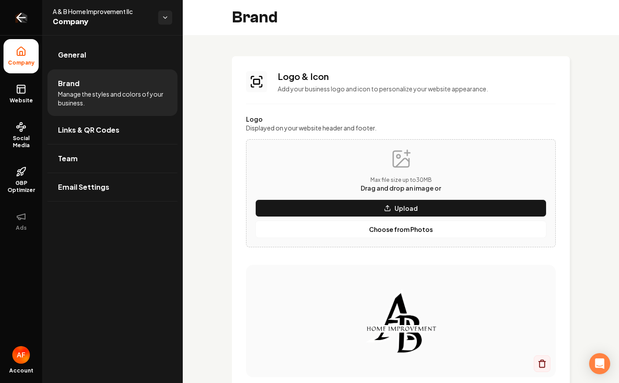
click at [21, 18] on icon "Return to dashboard" at bounding box center [21, 18] width 8 height 0
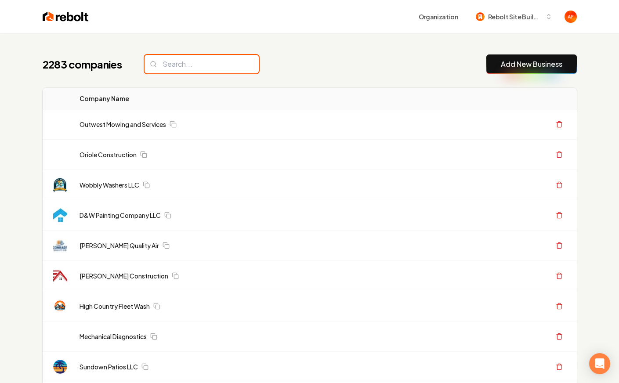
click at [225, 68] on input "search" at bounding box center [202, 64] width 114 height 18
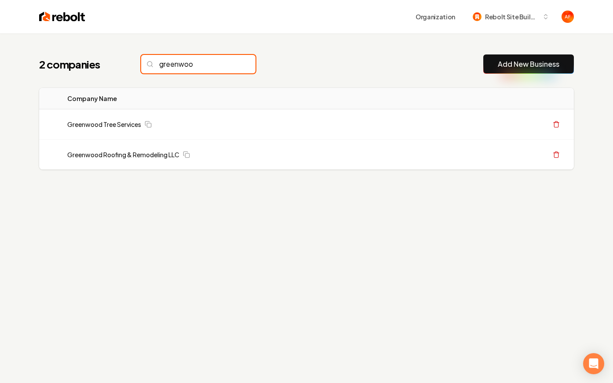
type input "greenwoo"
click at [378, 71] on div "2 companies greenwoo Add New Business" at bounding box center [306, 64] width 534 height 19
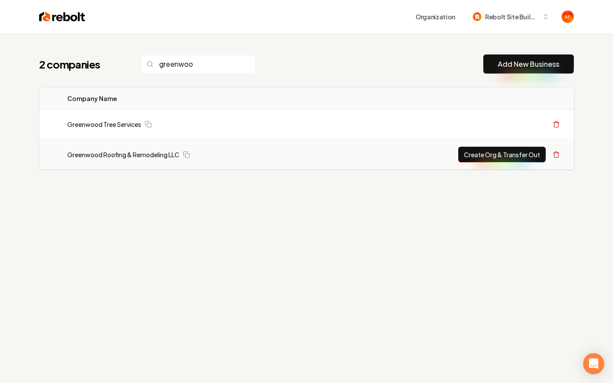
click at [501, 160] on button "Create Org & Transfer Out" at bounding box center [501, 155] width 87 height 16
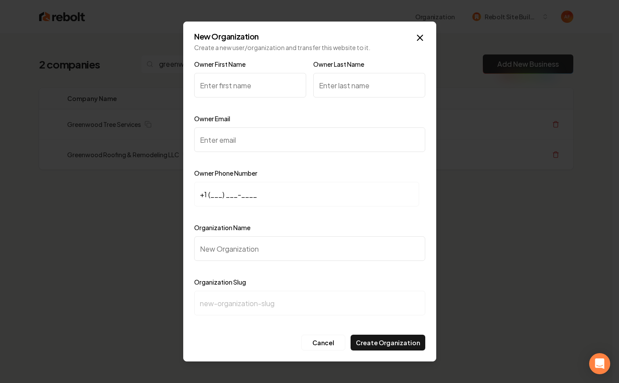
click at [243, 84] on input "Owner First Name" at bounding box center [250, 85] width 112 height 25
type input "Kim"
click at [209, 142] on input "Owner Email" at bounding box center [309, 139] width 231 height 25
paste input "cashnotreal@gmail.com"
type input "cashnotreal@gmail.com"
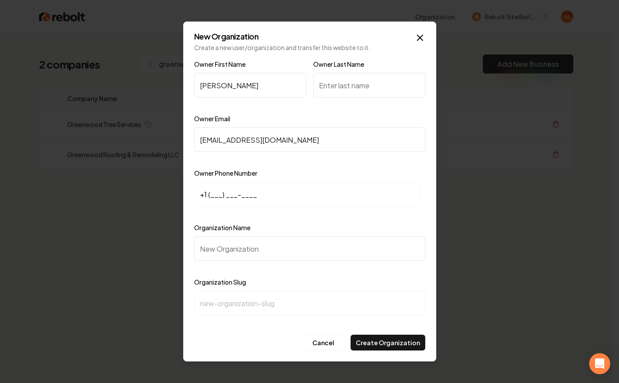
click at [211, 197] on input "+1 (___) ___-____" at bounding box center [306, 194] width 225 height 25
paste input "469) 849-6969"
type input "+1 (469) 849-6969"
click at [364, 160] on div at bounding box center [309, 160] width 231 height 9
drag, startPoint x: 286, startPoint y: 193, endPoint x: 213, endPoint y: 201, distance: 73.3
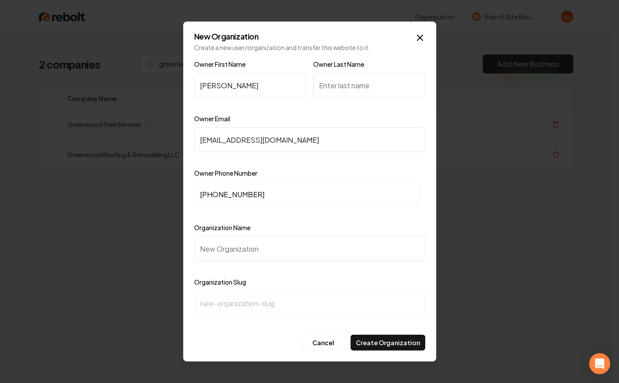
click at [213, 201] on input "+1 (469) 849-6969" at bounding box center [306, 194] width 225 height 25
drag, startPoint x: 297, startPoint y: 183, endPoint x: 290, endPoint y: 192, distance: 11.3
click at [297, 183] on input "+1 (469) 849-6969" at bounding box center [306, 194] width 225 height 25
click at [307, 171] on div "Owner Phone Number +1 (469) 849-6969" at bounding box center [309, 193] width 231 height 51
click at [421, 36] on icon "button" at bounding box center [420, 37] width 5 height 5
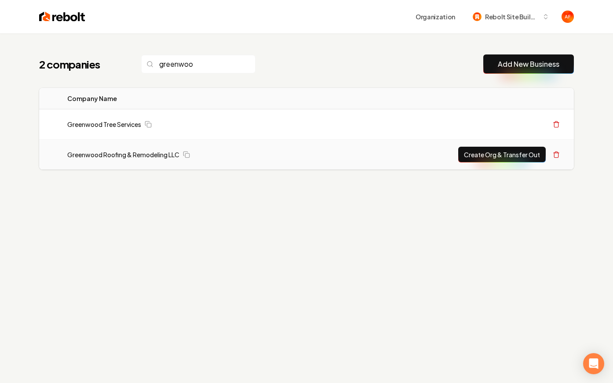
drag, startPoint x: 350, startPoint y: 76, endPoint x: 465, endPoint y: 147, distance: 135.0
click at [350, 76] on div "2 companies greenwoo Add New Business Logo Company Name Actions Greenwood Tree …" at bounding box center [306, 129] width 563 height 193
click at [417, 86] on div "Logo Company Name Actions Greenwood Tree Services Create Org & Transfer Out Gre…" at bounding box center [306, 128] width 563 height 89
click at [123, 154] on link "Greenwood Roofing & Remodeling LLC" at bounding box center [123, 154] width 112 height 9
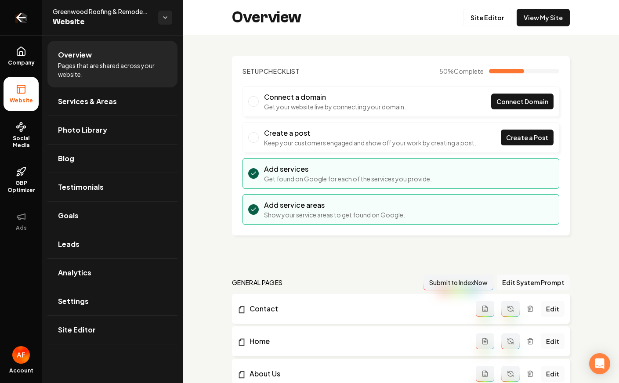
click at [23, 12] on icon "Return to dashboard" at bounding box center [21, 18] width 14 height 14
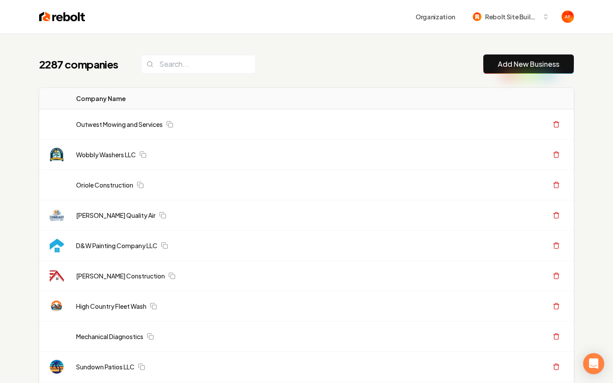
click at [316, 29] on div "Organization Rebolt Site Builder" at bounding box center [306, 16] width 563 height 33
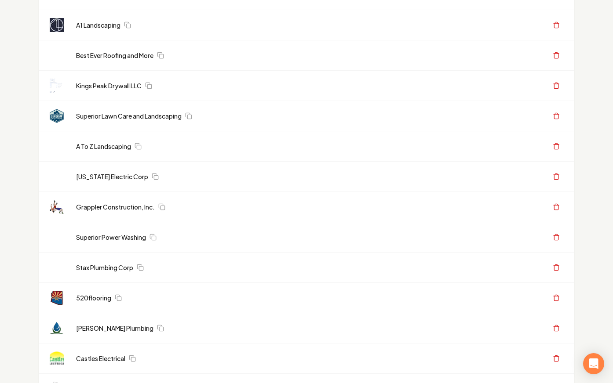
scroll to position [1137, 0]
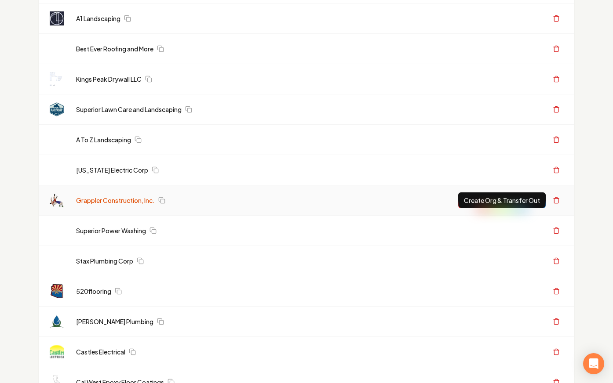
click at [116, 201] on link "Grappler Construction, Inc." at bounding box center [115, 200] width 79 height 9
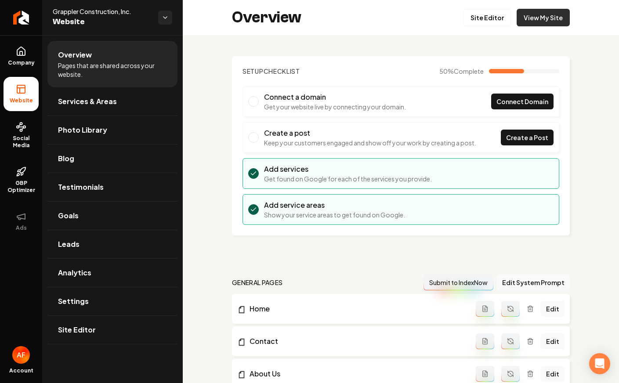
click at [534, 24] on link "View My Site" at bounding box center [543, 18] width 53 height 18
click at [5, 26] on link "Return to dashboard" at bounding box center [21, 17] width 42 height 35
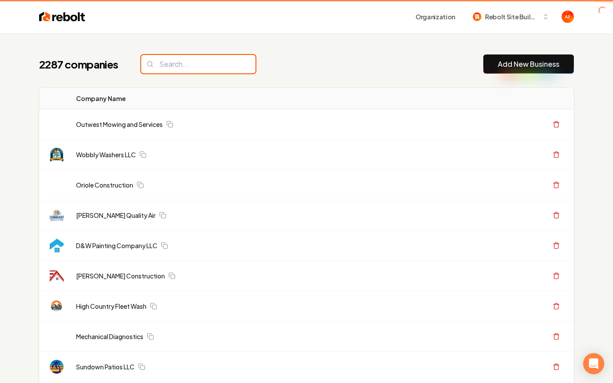
click at [193, 72] on input "search" at bounding box center [198, 64] width 114 height 18
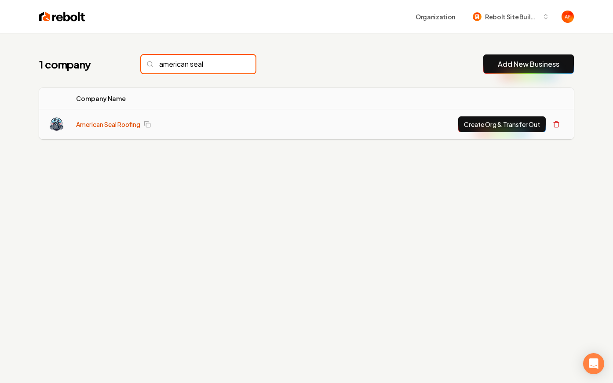
type input "american seal"
click at [87, 120] on link "American Seal Roofing" at bounding box center [108, 124] width 64 height 9
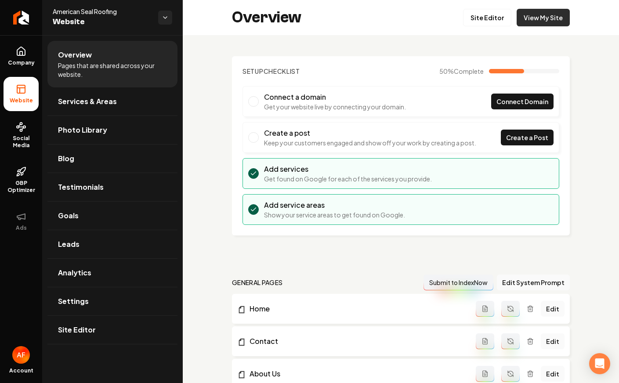
click at [537, 17] on link "View My Site" at bounding box center [543, 18] width 53 height 18
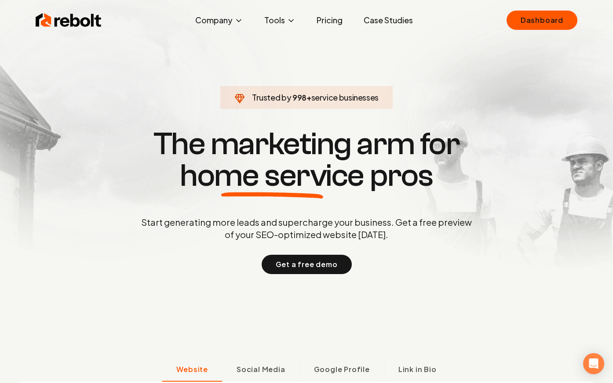
click at [403, 25] on link "Case Studies" at bounding box center [387, 20] width 63 height 18
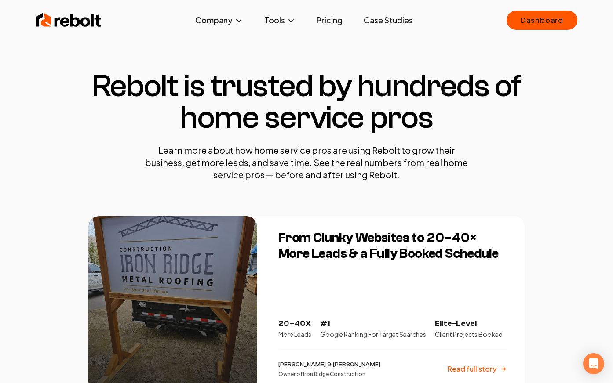
click at [75, 25] on img at bounding box center [69, 20] width 66 height 18
